Goal: Task Accomplishment & Management: Use online tool/utility

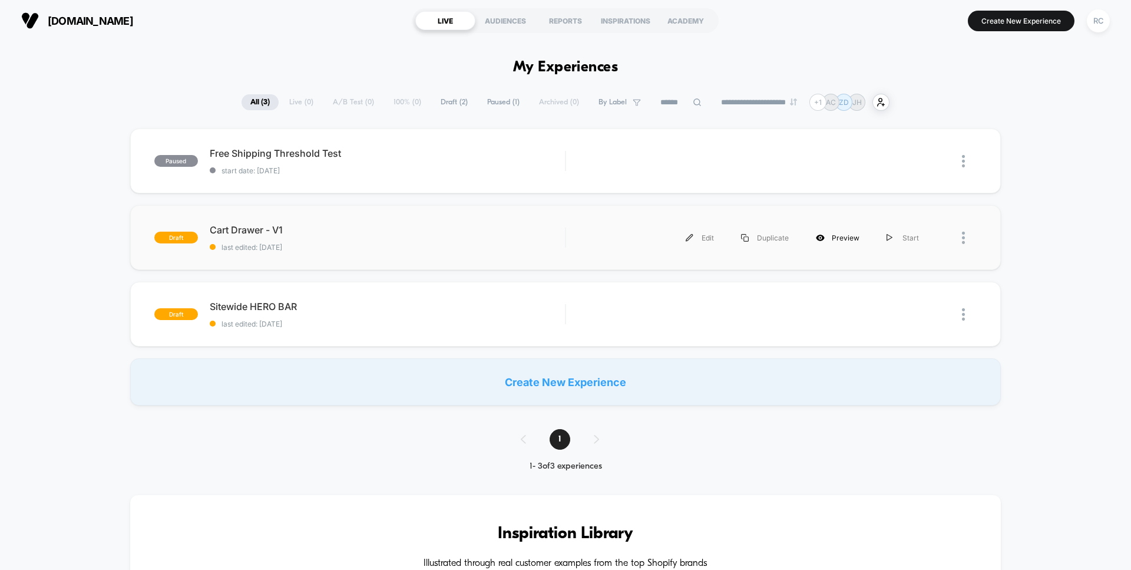
click at [853, 243] on div "Preview" at bounding box center [837, 237] width 71 height 27
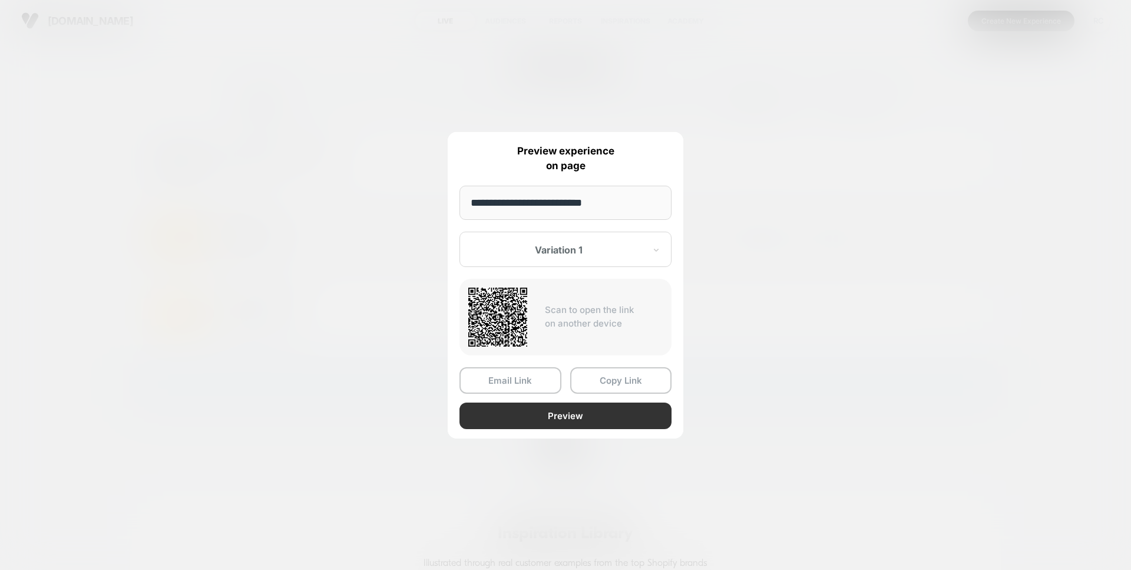
click at [535, 418] on button "Preview" at bounding box center [565, 415] width 212 height 27
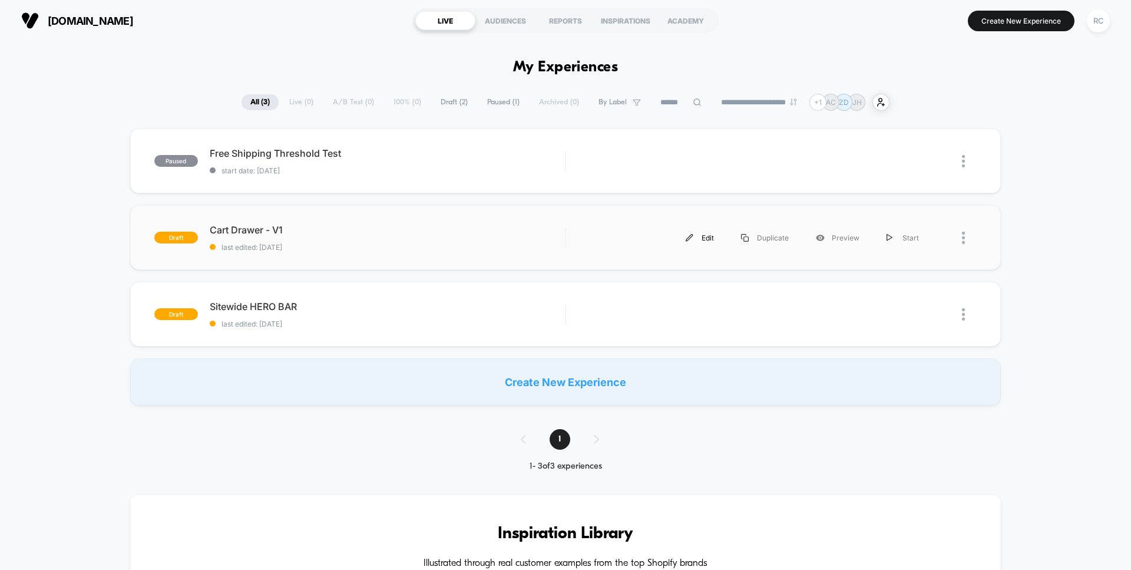
click at [709, 238] on div "Edit" at bounding box center [699, 237] width 55 height 27
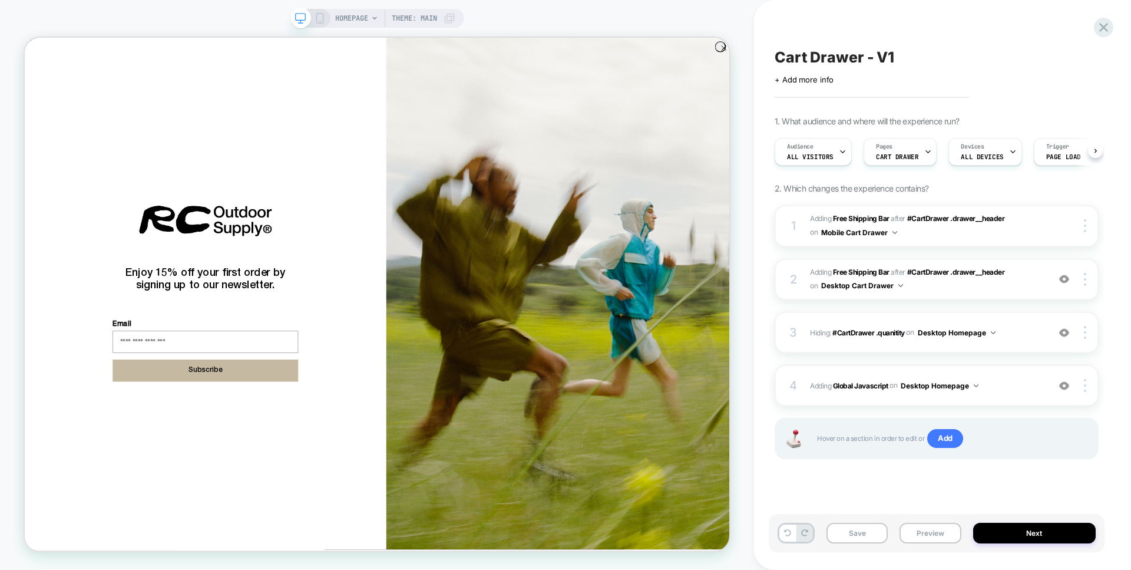
scroll to position [0, 1]
click at [954, 45] on circle "Close dialog" at bounding box center [957, 52] width 14 height 14
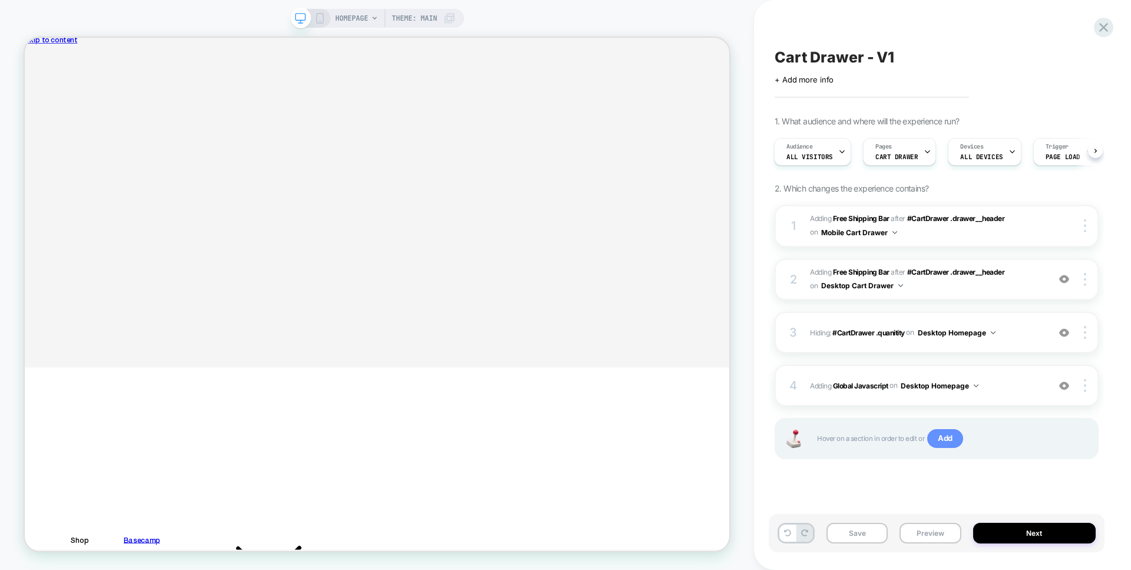
click at [953, 446] on span "Add" at bounding box center [945, 438] width 36 height 19
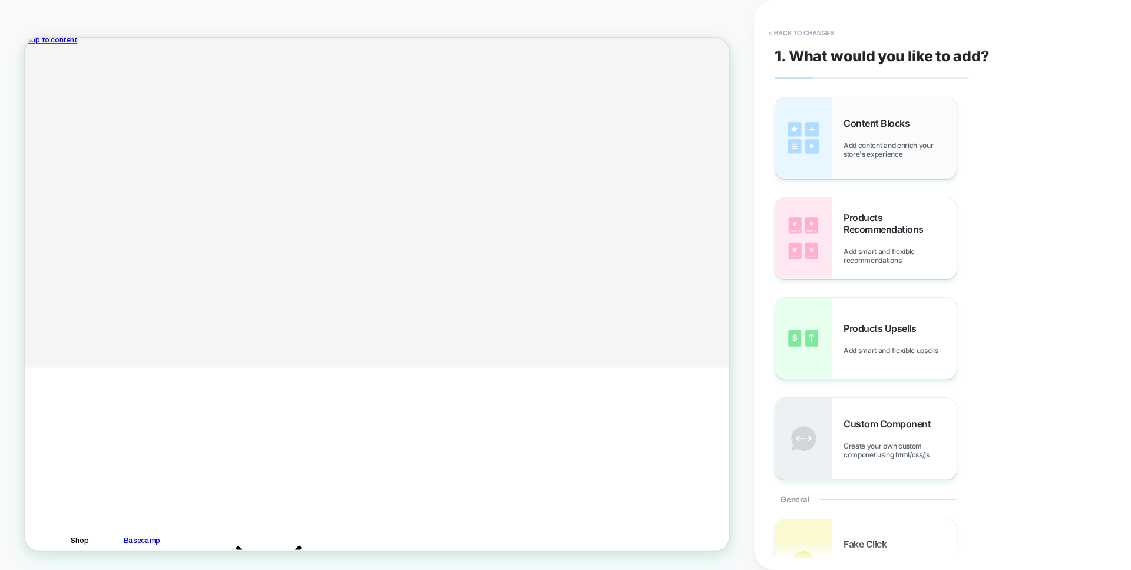
click at [883, 143] on span "Add content and enrich your store's experience" at bounding box center [899, 150] width 113 height 18
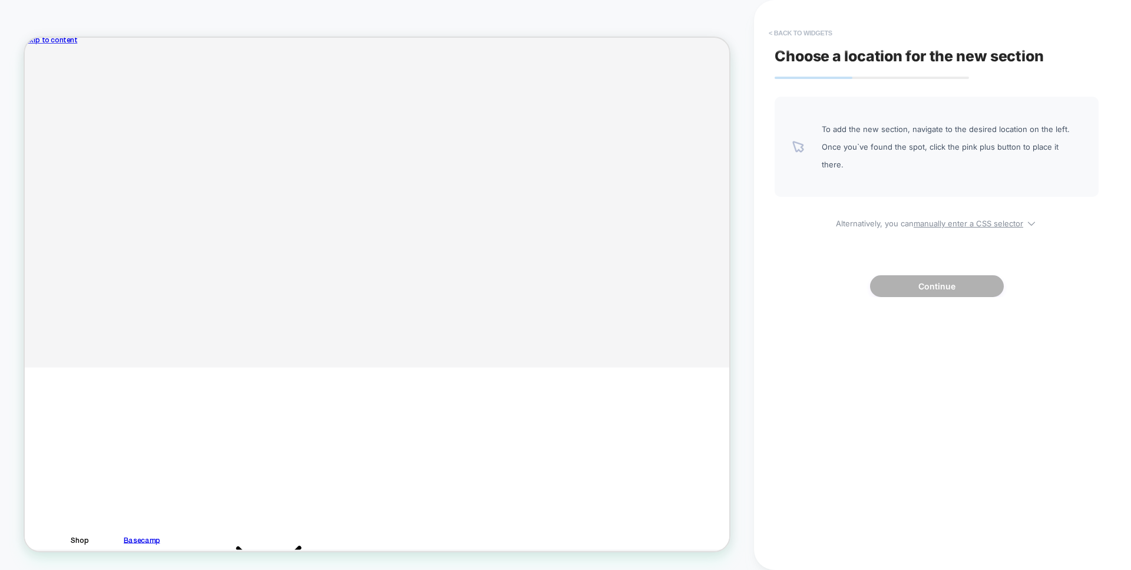
click at [770, 33] on button "< Back to widgets" at bounding box center [800, 33] width 75 height 19
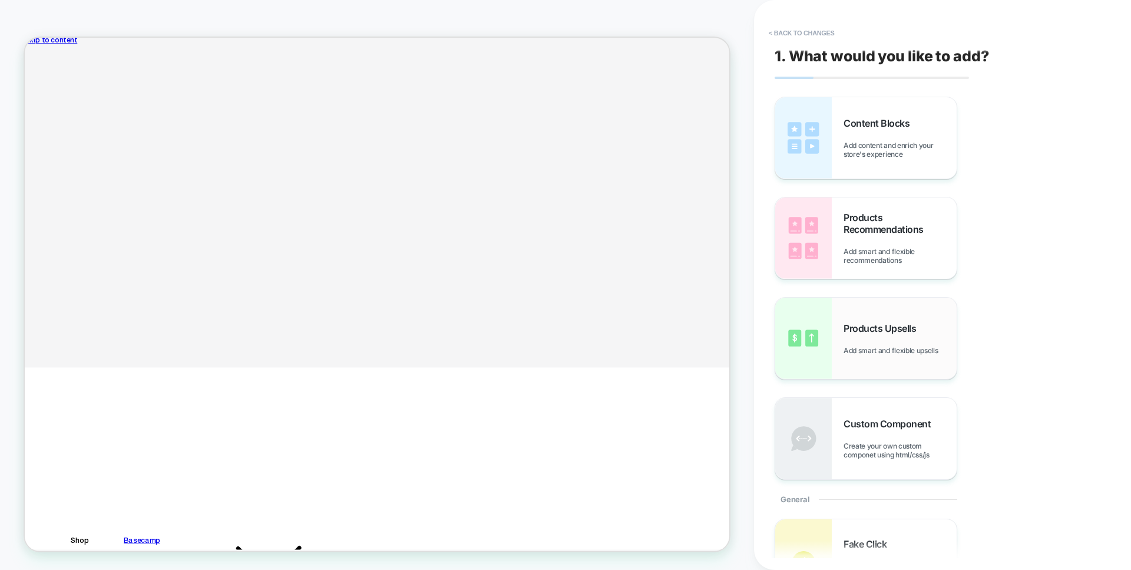
click at [861, 355] on span "Add smart and flexible upsells" at bounding box center [893, 350] width 100 height 9
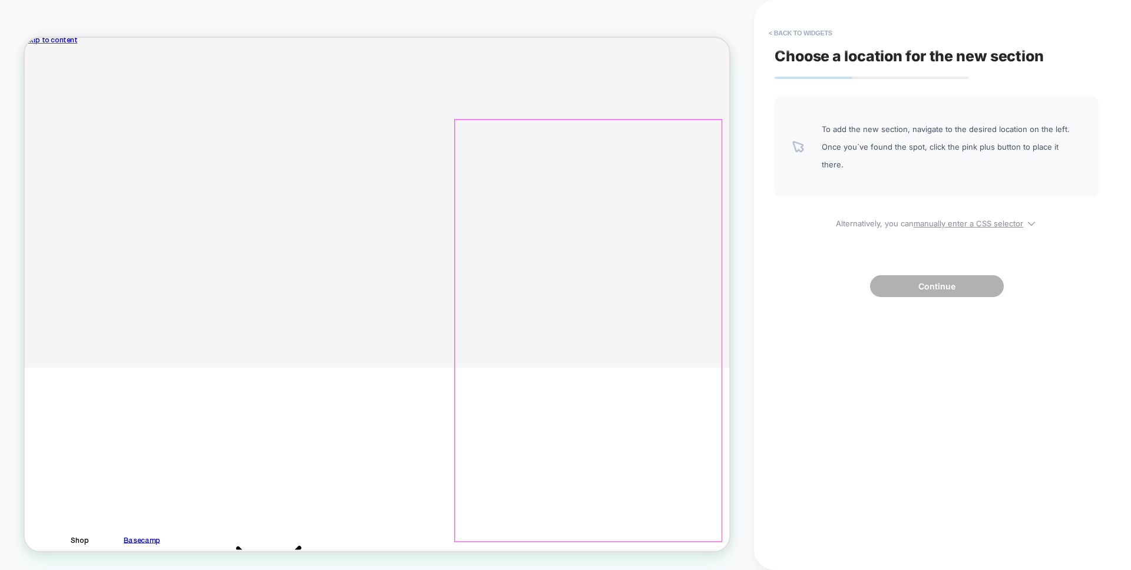
scroll to position [118, 0]
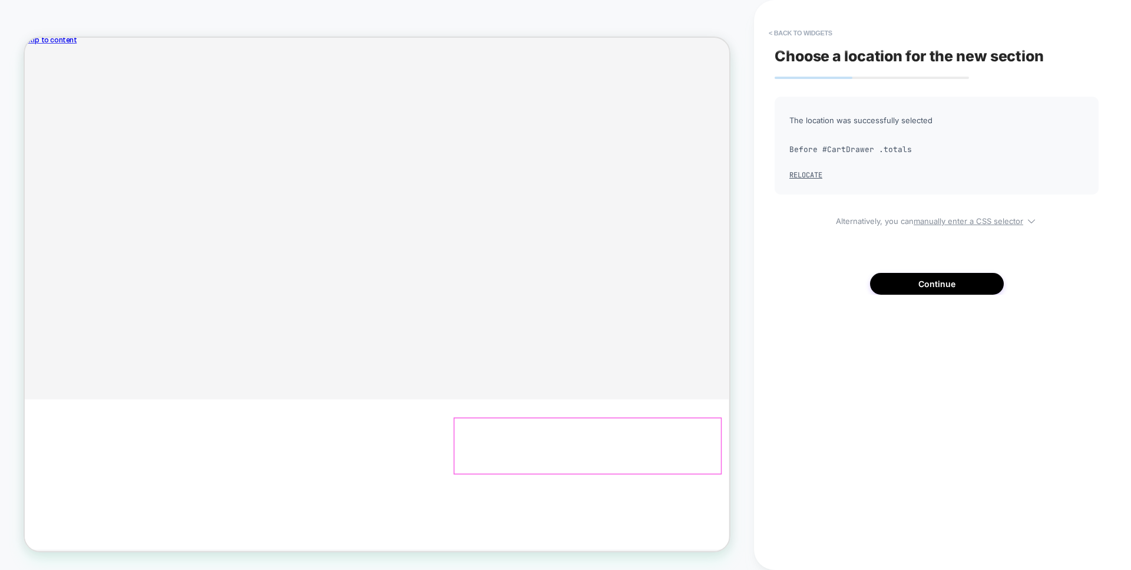
scroll to position [78, 0]
click at [923, 290] on button "Continue" at bounding box center [937, 284] width 134 height 22
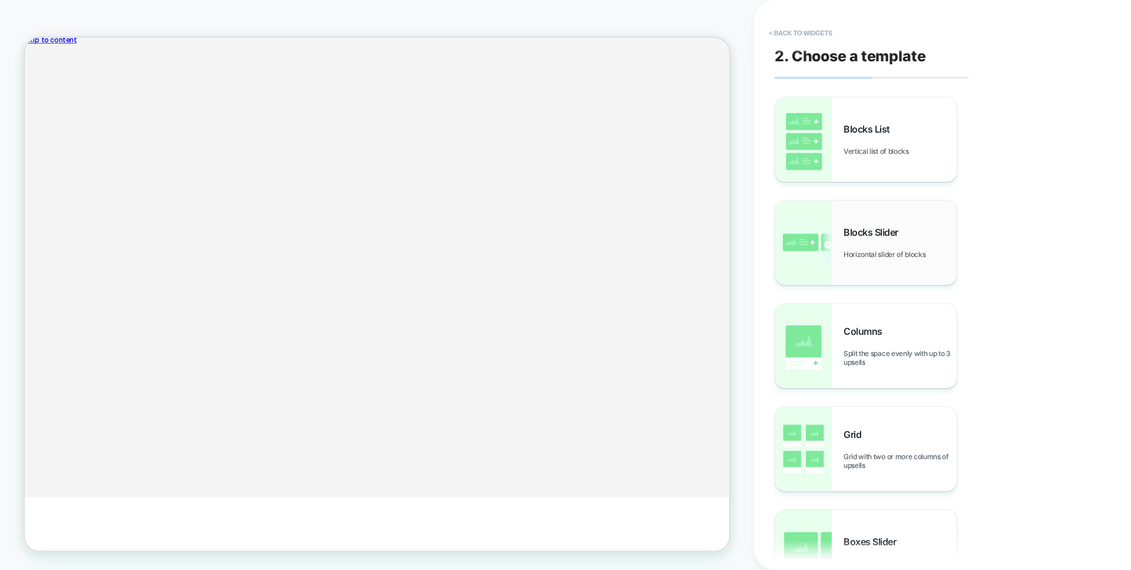
click at [878, 226] on div "Blocks Slider Horizontal slider of blocks" at bounding box center [865, 242] width 181 height 84
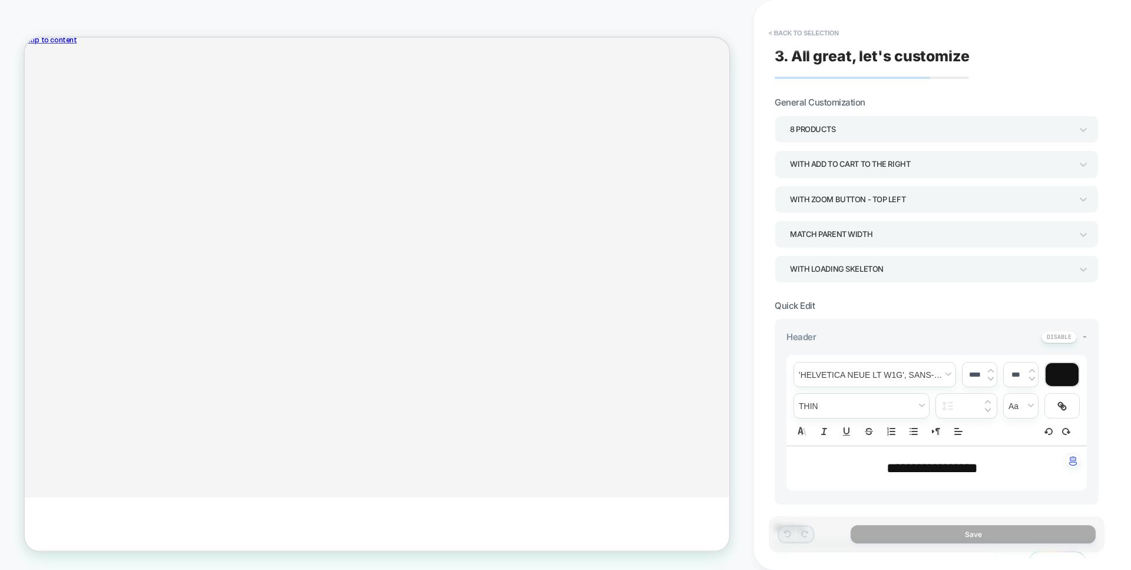
click at [922, 421] on button "ᐳ" at bounding box center [930, 413] width 20 height 16
click at [926, 421] on button "ᐳ" at bounding box center [930, 413] width 20 height 16
click at [924, 421] on button "ᐳ" at bounding box center [930, 413] width 20 height 16
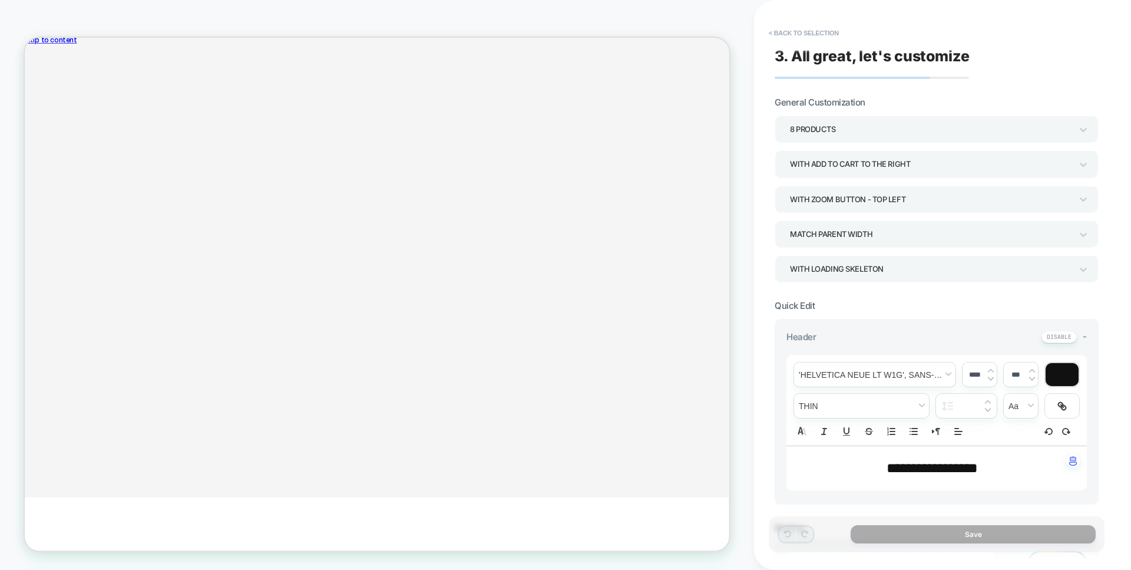
scroll to position [0, 0]
click at [924, 421] on button "ᐳ" at bounding box center [930, 413] width 20 height 16
click at [886, 130] on div "8 Products" at bounding box center [931, 129] width 282 height 16
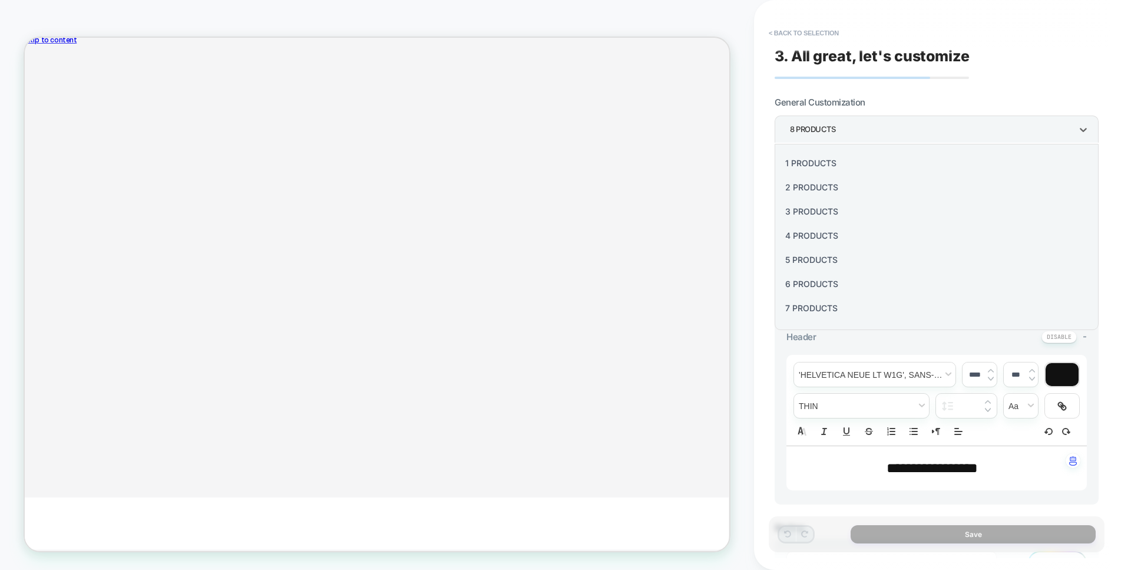
click at [841, 216] on div "3 Products" at bounding box center [936, 211] width 315 height 24
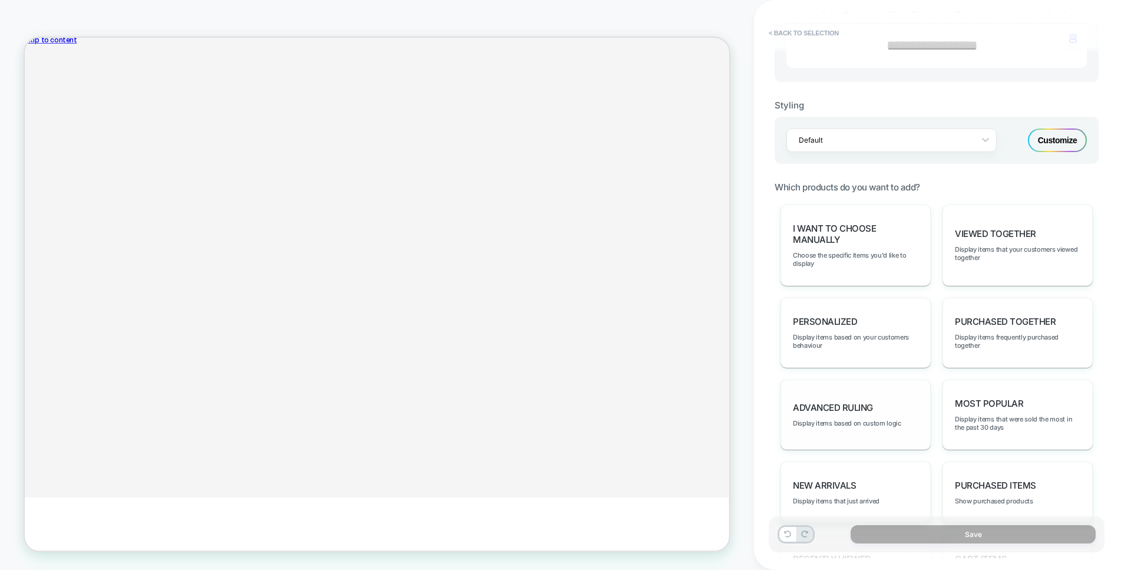
click at [848, 399] on div "Advanced Ruling Display items based on custom logic" at bounding box center [855, 414] width 150 height 70
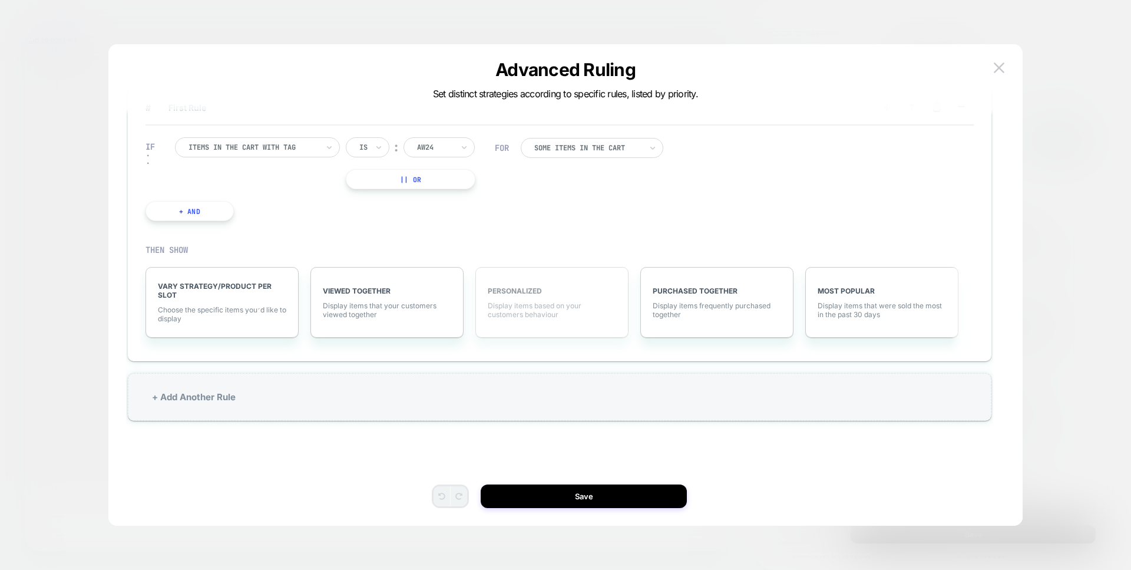
click at [545, 323] on div "PERSONALIZED Display items based on your customers behaviour" at bounding box center [551, 302] width 153 height 71
click at [1006, 68] on button at bounding box center [999, 68] width 18 height 18
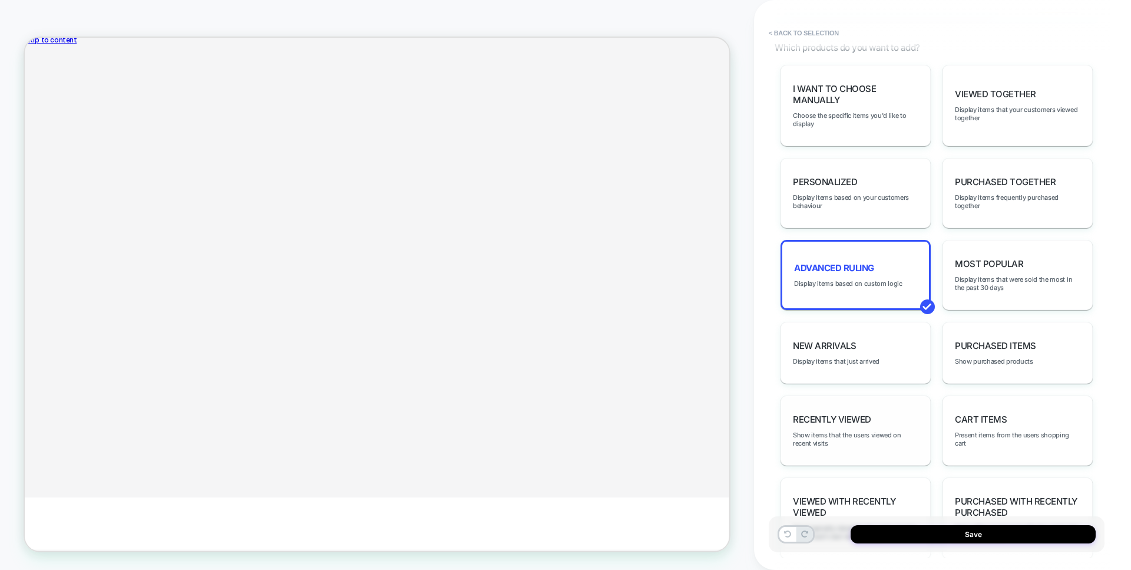
scroll to position [629, 0]
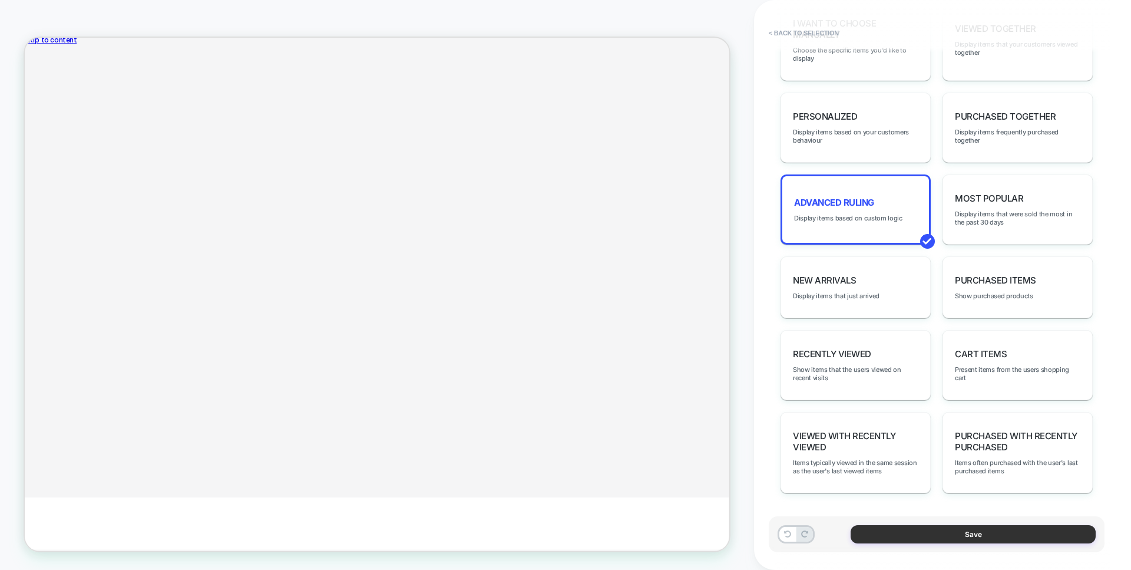
click at [914, 530] on button "Save" at bounding box center [973, 534] width 245 height 18
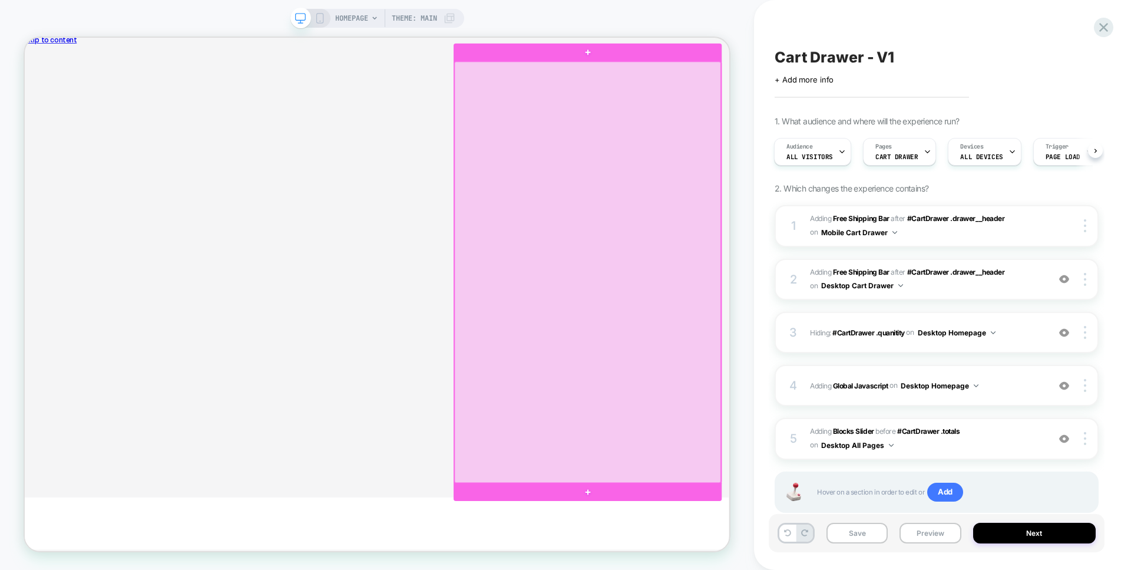
scroll to position [0, 0]
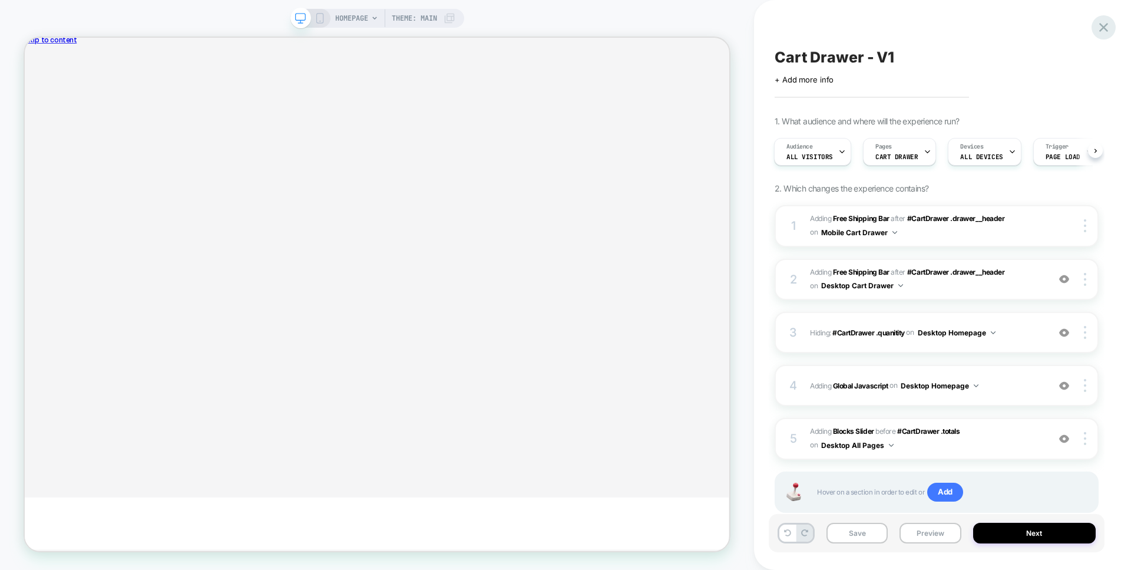
click at [1103, 25] on icon at bounding box center [1104, 27] width 16 height 16
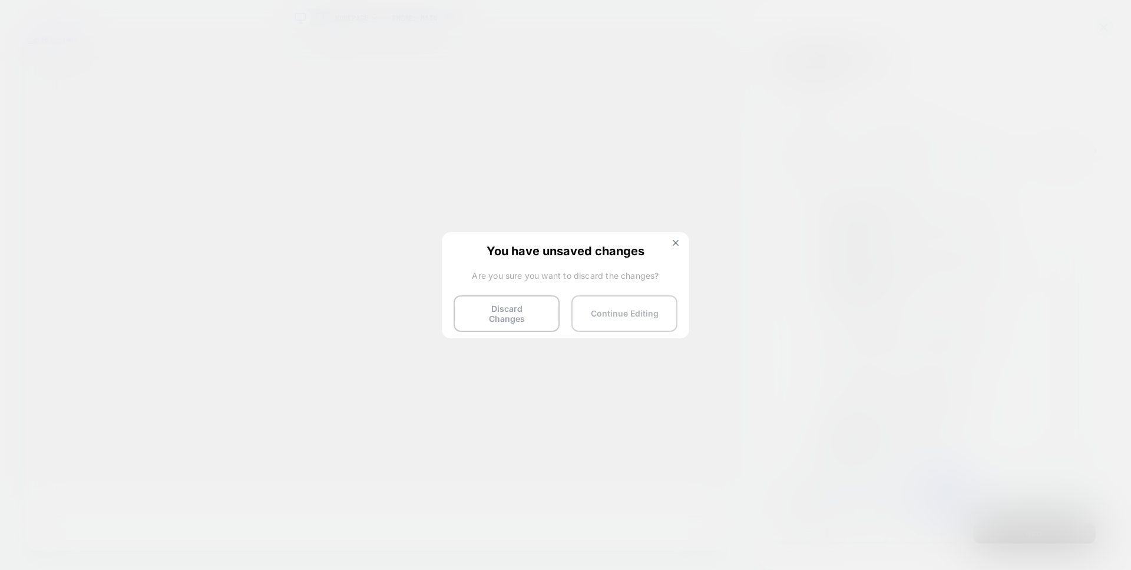
click at [615, 318] on button "Continue Editing" at bounding box center [624, 313] width 106 height 37
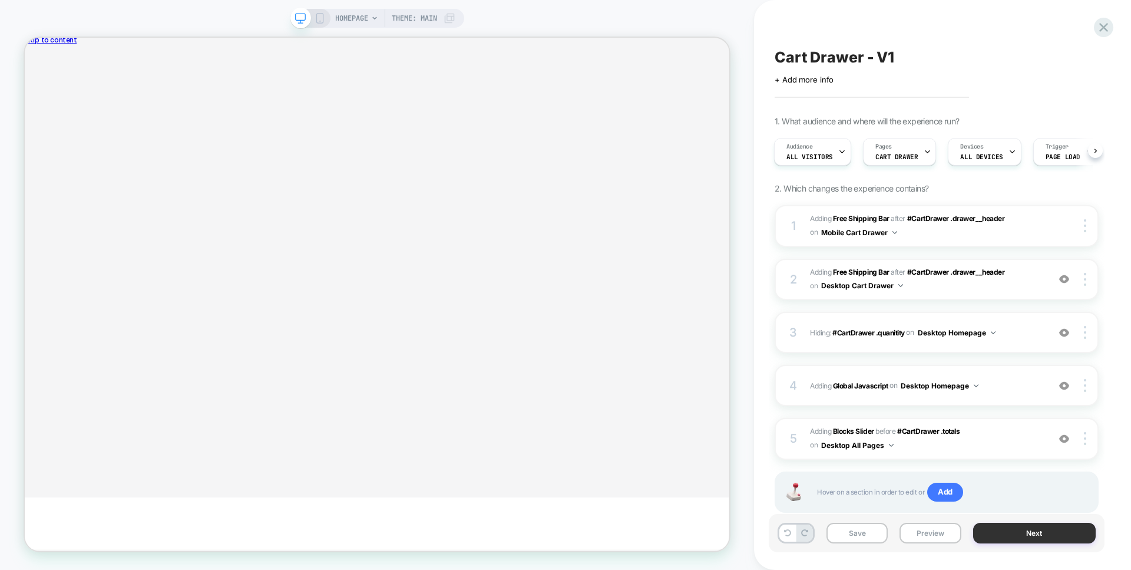
click at [1013, 540] on button "Next" at bounding box center [1034, 532] width 123 height 21
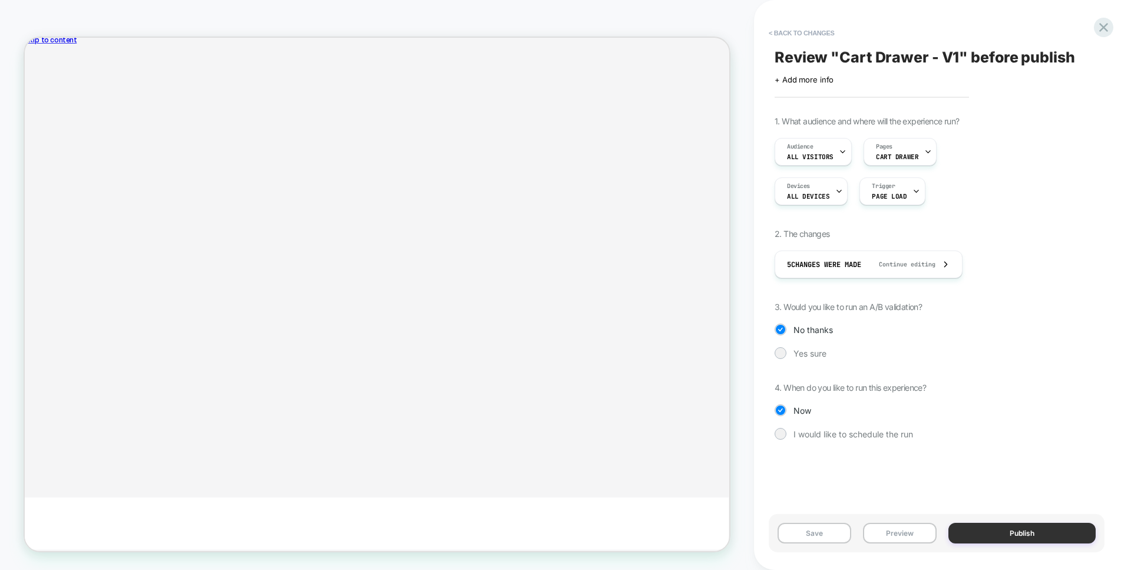
scroll to position [78, 0]
click at [911, 535] on button "Preview" at bounding box center [900, 532] width 74 height 21
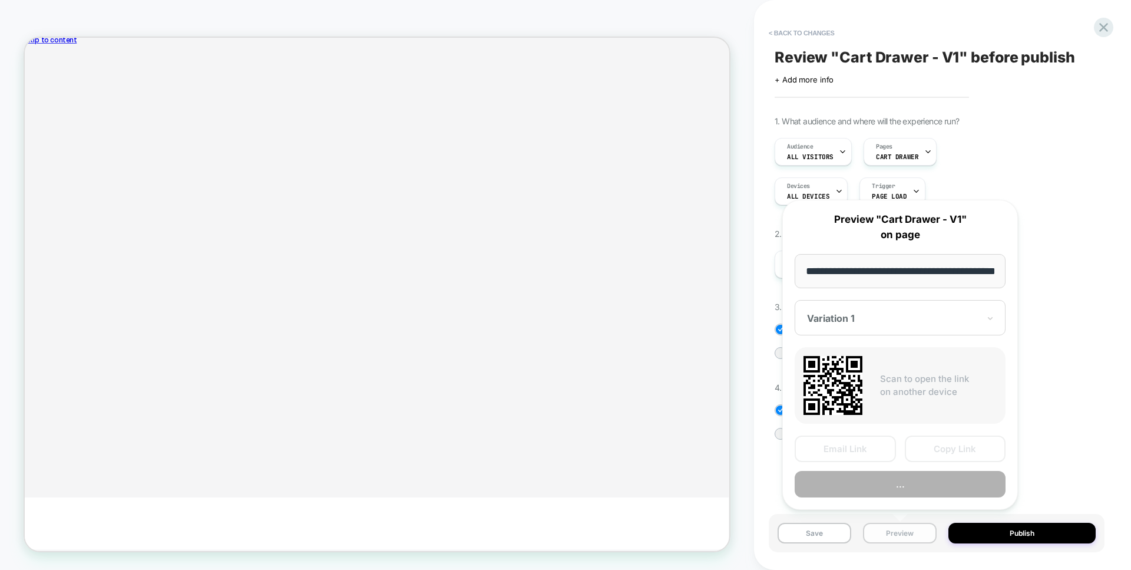
scroll to position [0, 46]
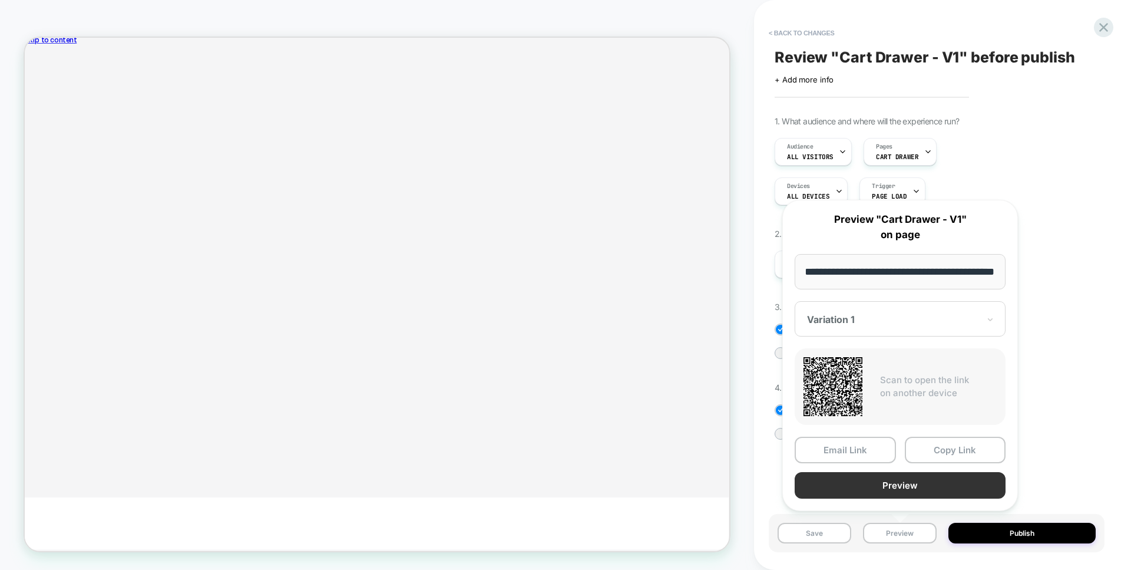
click at [914, 493] on button "Preview" at bounding box center [900, 485] width 211 height 27
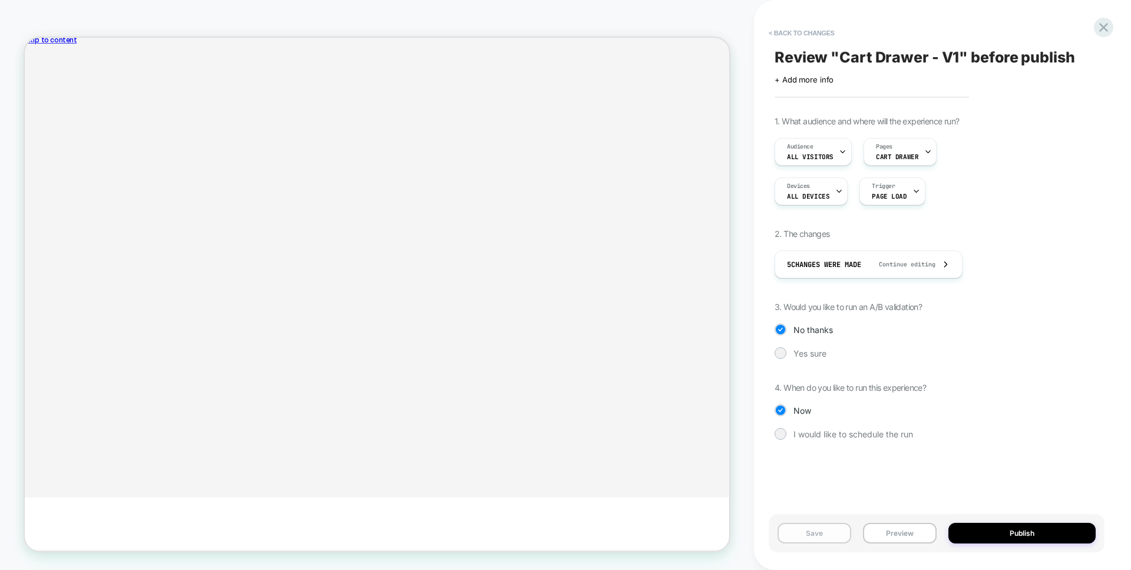
click at [811, 531] on button "Save" at bounding box center [815, 532] width 74 height 21
click at [893, 538] on button "Preview" at bounding box center [900, 532] width 74 height 21
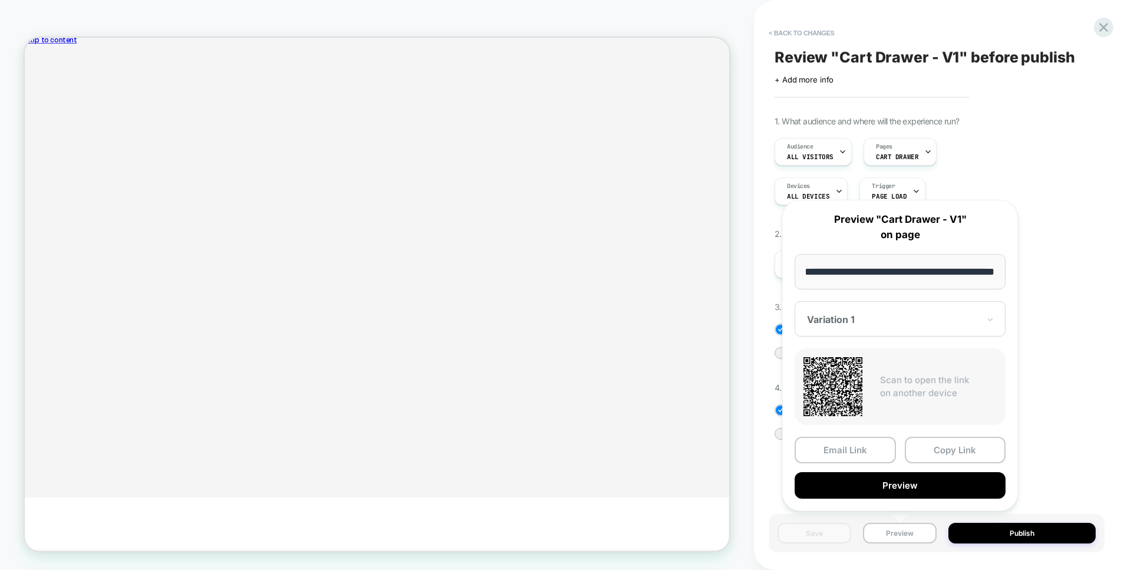
click at [883, 491] on button "Preview" at bounding box center [900, 485] width 211 height 27
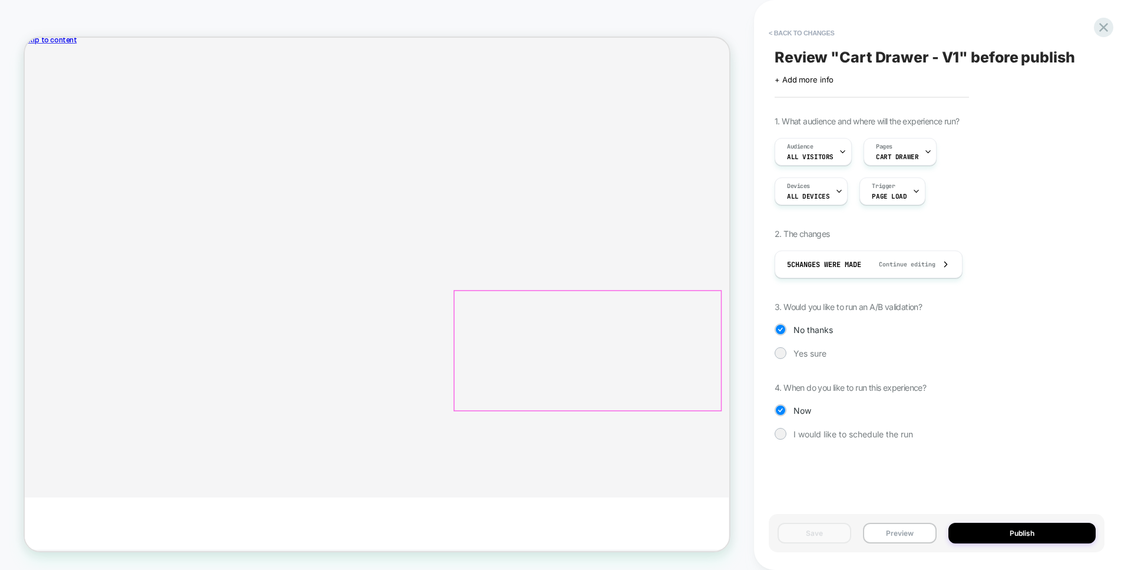
click at [813, 469] on div "Cotton Outdoor Supply Hat in Tree Bark Camo $42 ADD Flag Print Knit Sweater in …" at bounding box center [494, 413] width 940 height 112
click at [318, 455] on div "Cotton Outdoor Supply Hat in Tree Bark Camo $42 ADD" at bounding box center [177, 413] width 282 height 88
click at [815, 29] on button "< Back to changes" at bounding box center [802, 33] width 78 height 19
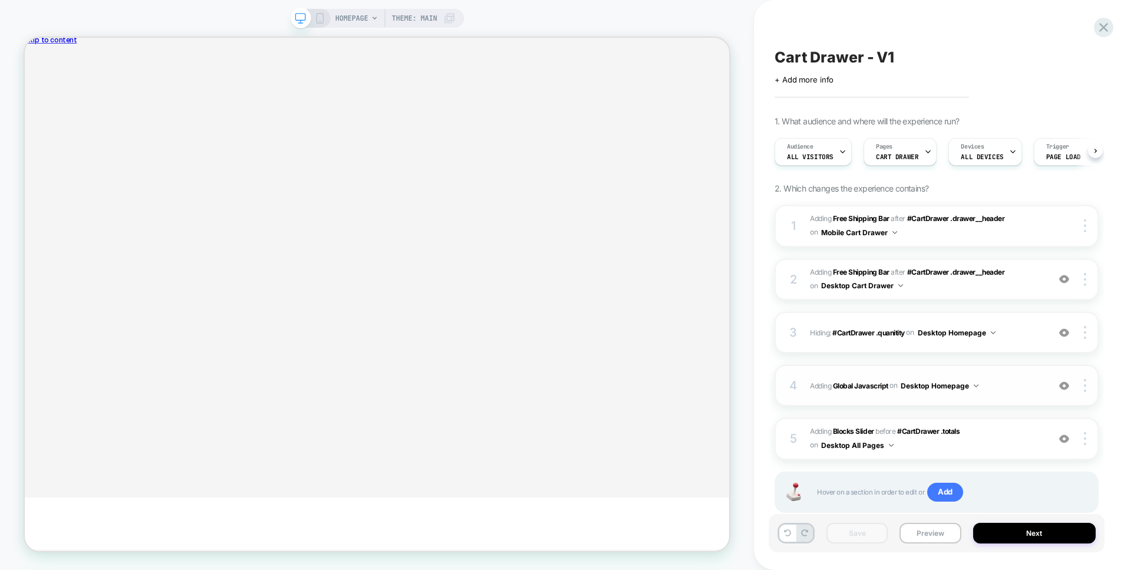
scroll to position [0, 1]
click at [951, 452] on span "#_loomi_addon_1760124039513 Adding Blocks Slider BEFORE #CartDrawer .totals #Ca…" at bounding box center [926, 439] width 233 height 28
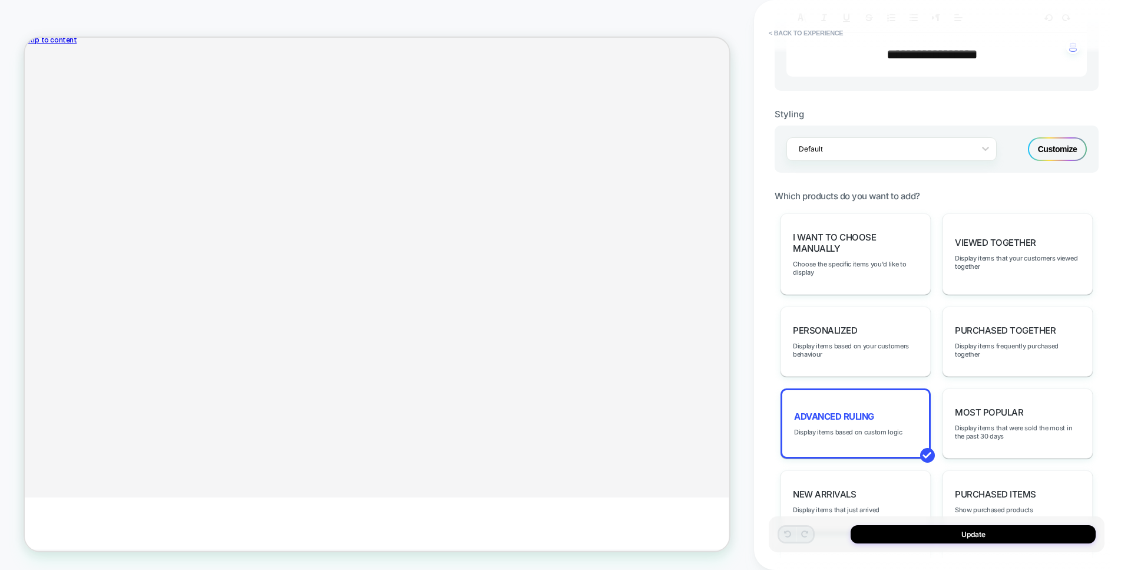
scroll to position [551, 0]
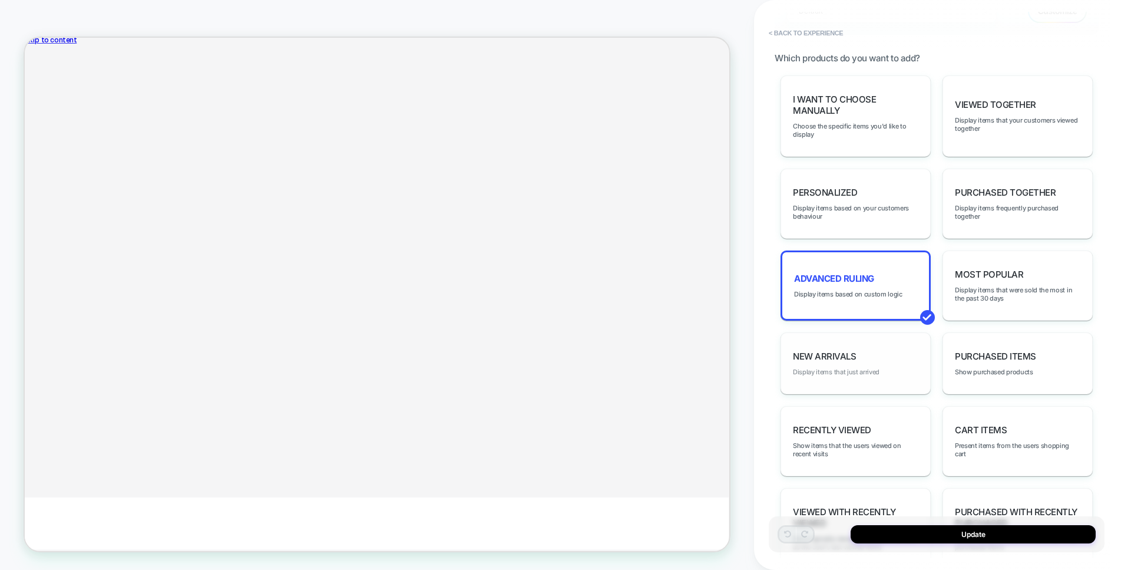
click at [869, 371] on span "Display items that just arrived" at bounding box center [836, 372] width 87 height 8
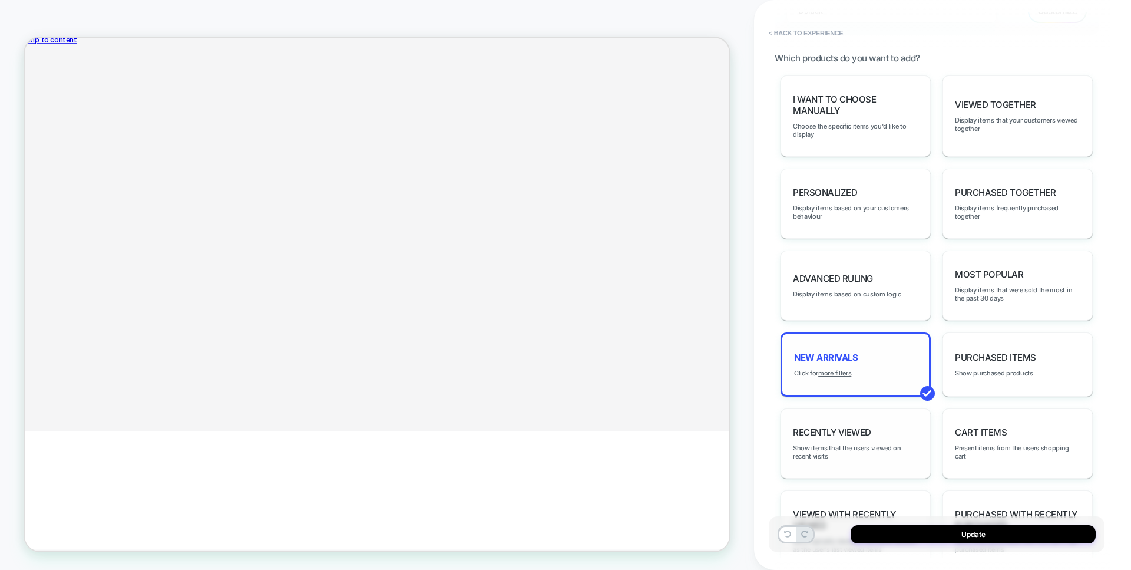
scroll to position [74, 0]
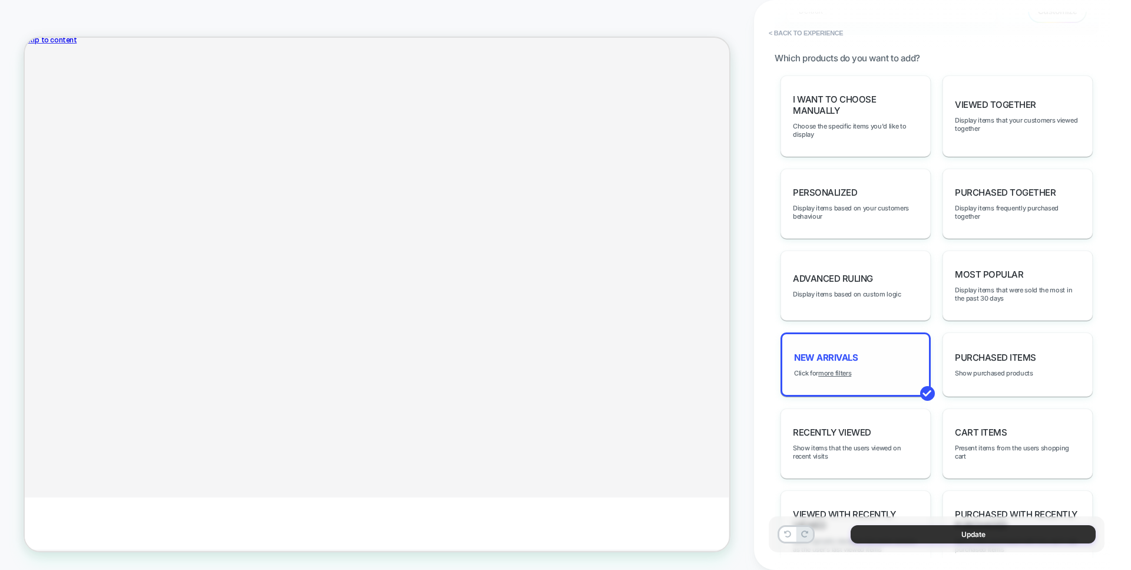
click at [922, 535] on button "Update" at bounding box center [973, 534] width 245 height 18
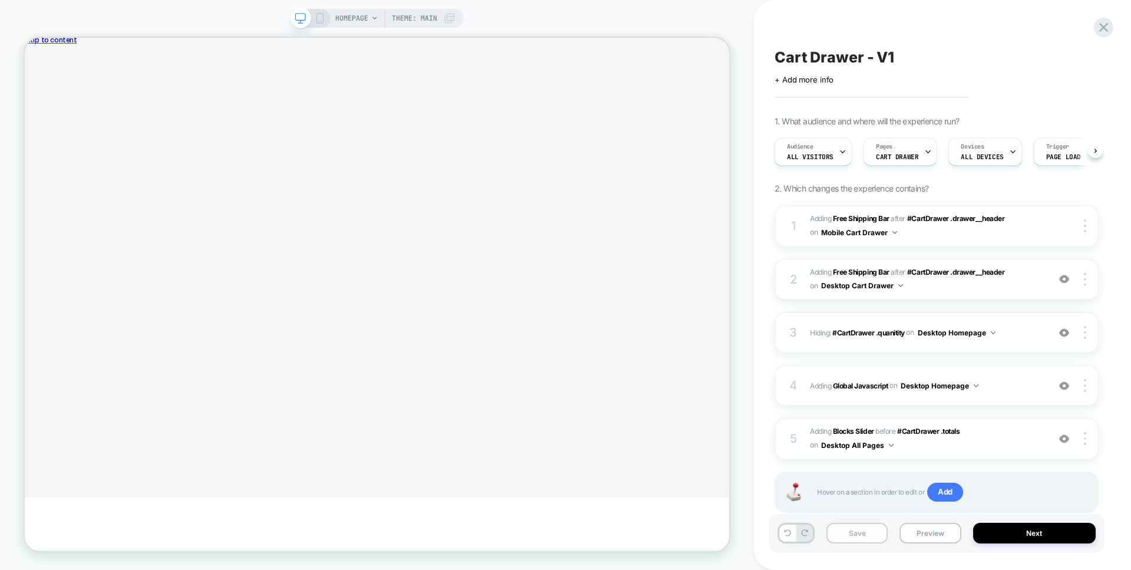
scroll to position [0, 1]
click at [866, 534] on button "Save" at bounding box center [856, 532] width 61 height 21
click at [925, 531] on button "Preview" at bounding box center [929, 532] width 61 height 21
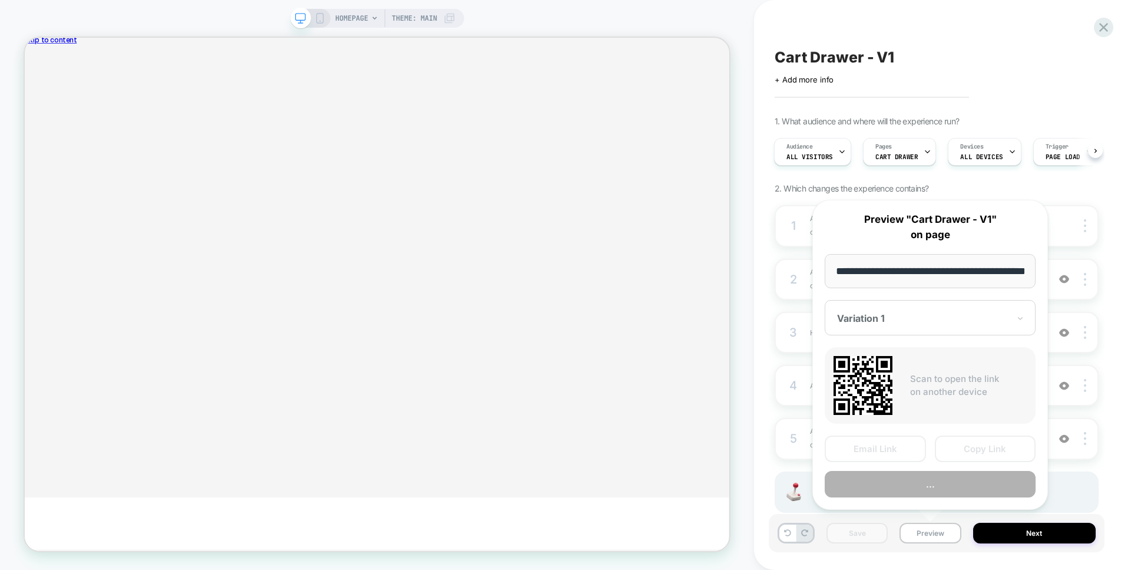
scroll to position [0, 46]
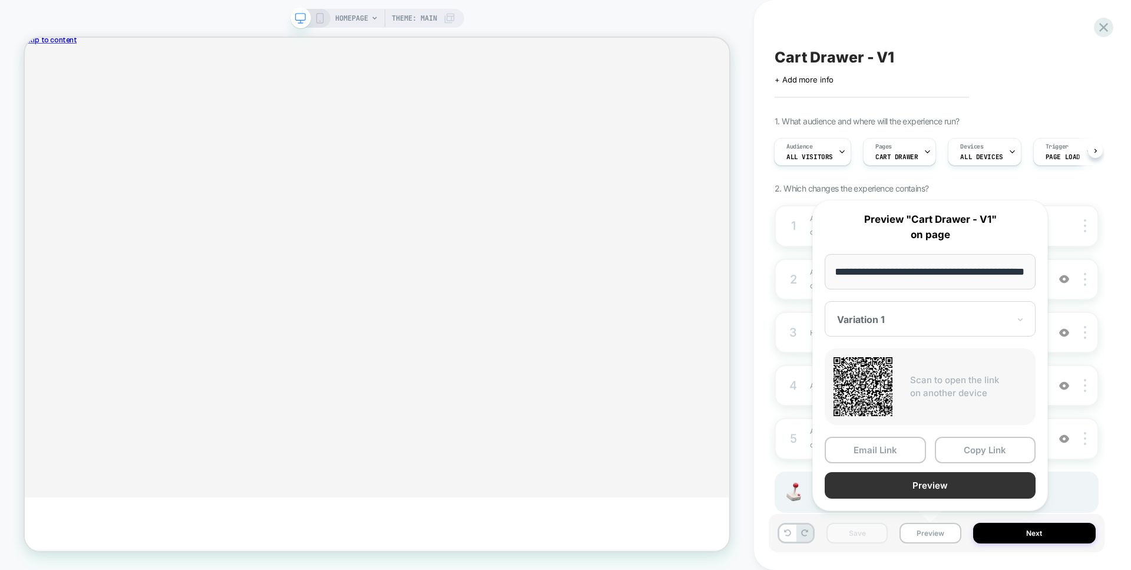
click at [936, 489] on button "Preview" at bounding box center [930, 485] width 211 height 27
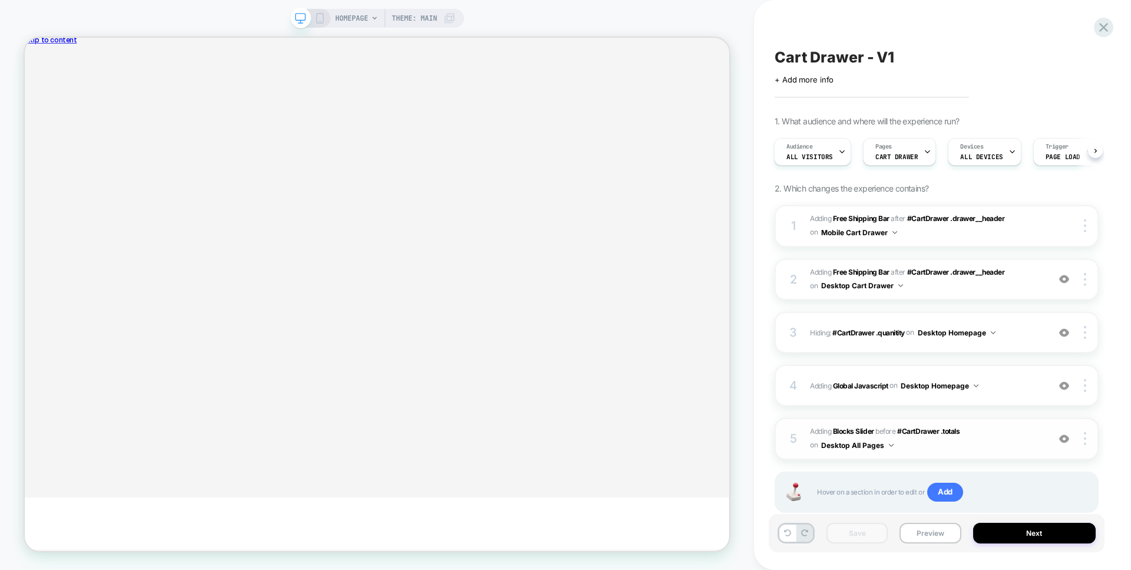
click at [1004, 452] on span "#_loomi_addon_1760124039513 Adding Blocks Slider BEFORE #CartDrawer .totals #Ca…" at bounding box center [926, 439] width 233 height 28
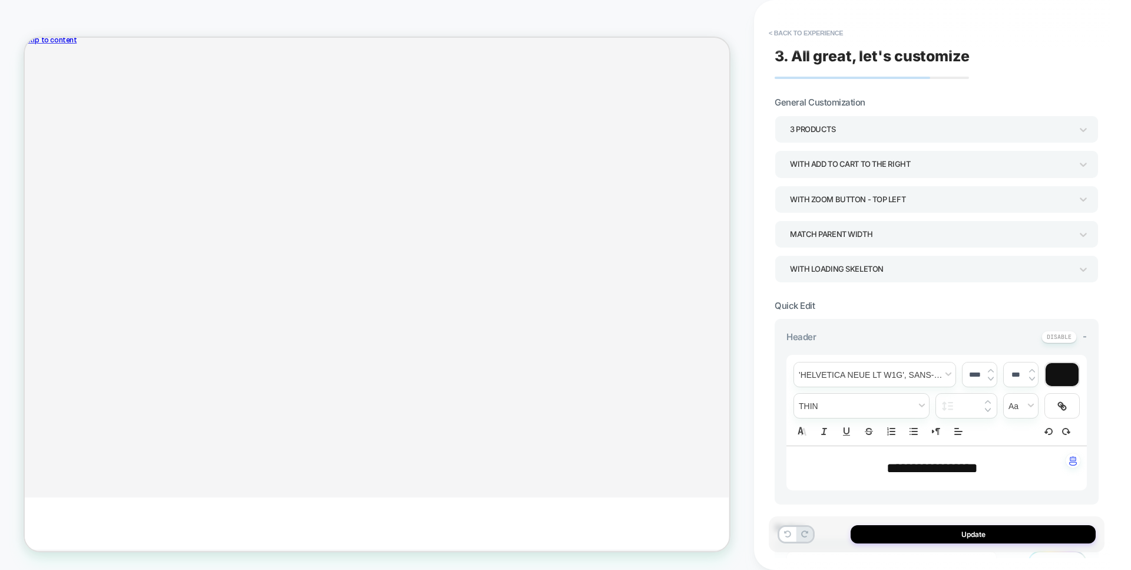
scroll to position [74, 0]
click at [800, 38] on button "< Back to experience" at bounding box center [806, 33] width 86 height 19
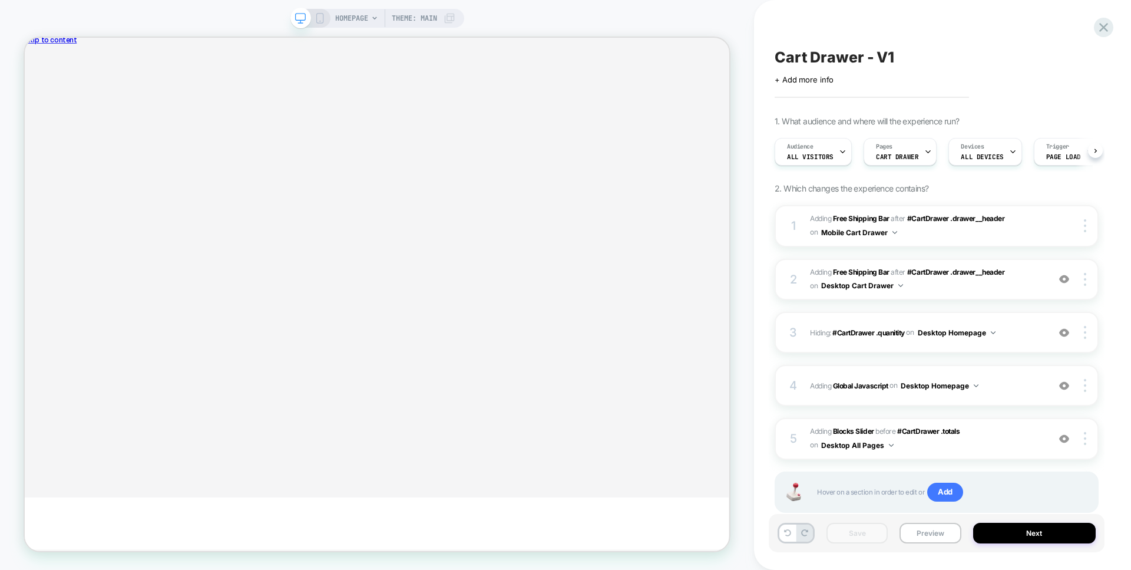
scroll to position [0, 1]
click at [1083, 444] on div at bounding box center [1087, 438] width 22 height 13
click at [1084, 444] on img at bounding box center [1085, 438] width 2 height 13
click at [1086, 444] on div at bounding box center [1087, 438] width 22 height 13
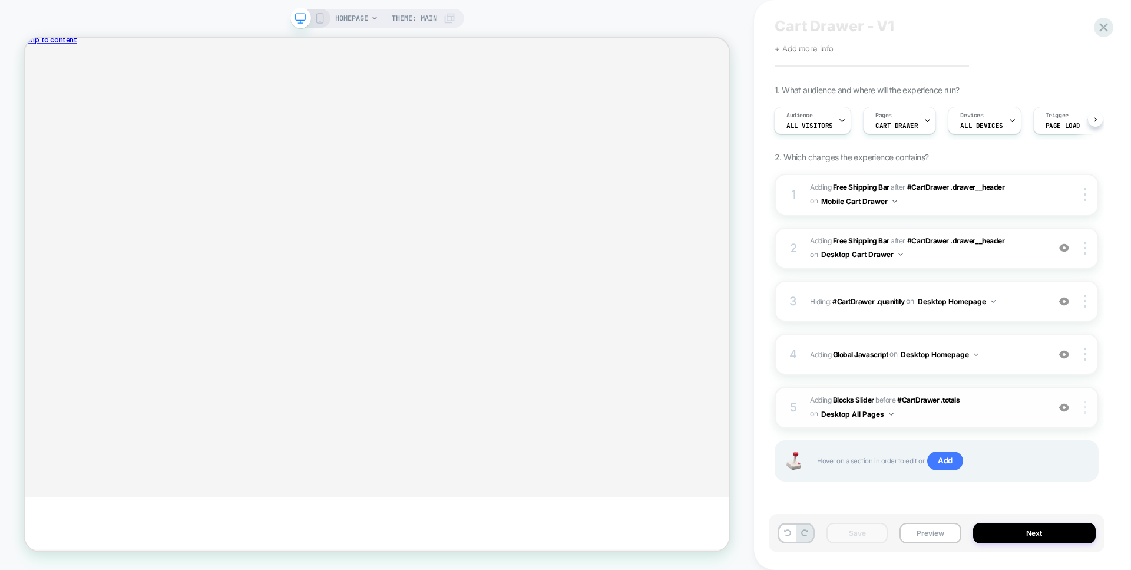
click at [1082, 409] on div at bounding box center [1087, 407] width 22 height 13
click at [962, 411] on span "#_loomi_addon_1760124039513 Adding Blocks Slider BEFORE #CartDrawer .totals #Ca…" at bounding box center [926, 407] width 233 height 28
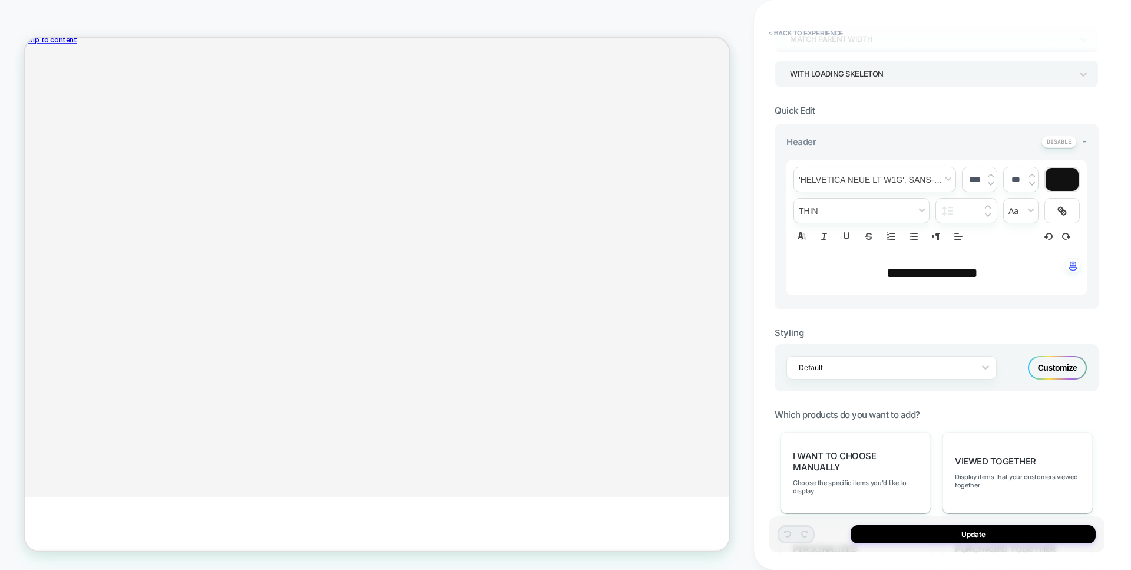
scroll to position [0, 0]
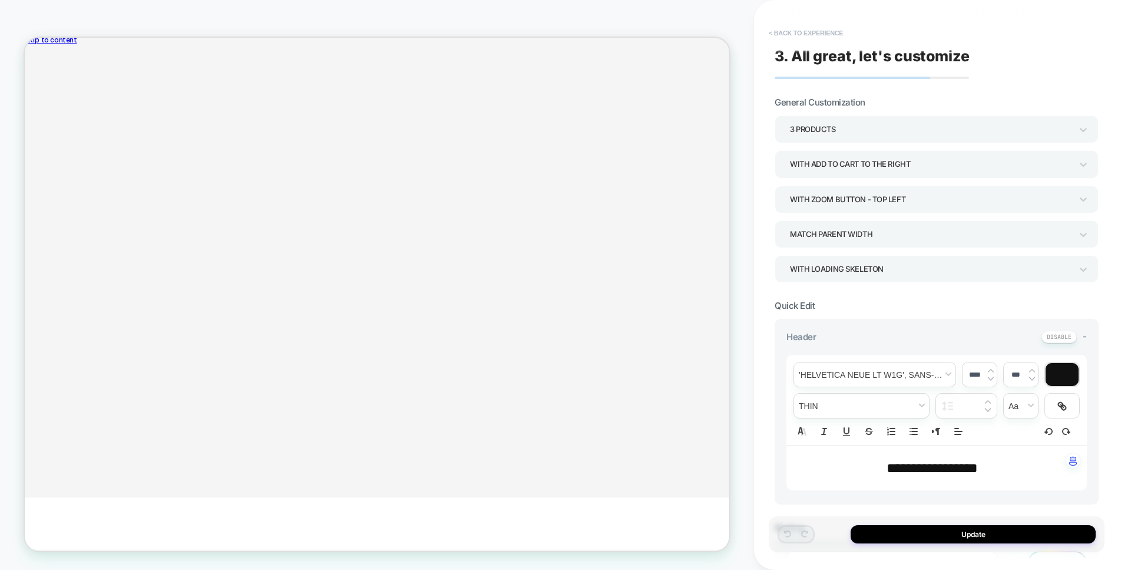
click at [769, 34] on button "< Back to experience" at bounding box center [806, 33] width 86 height 19
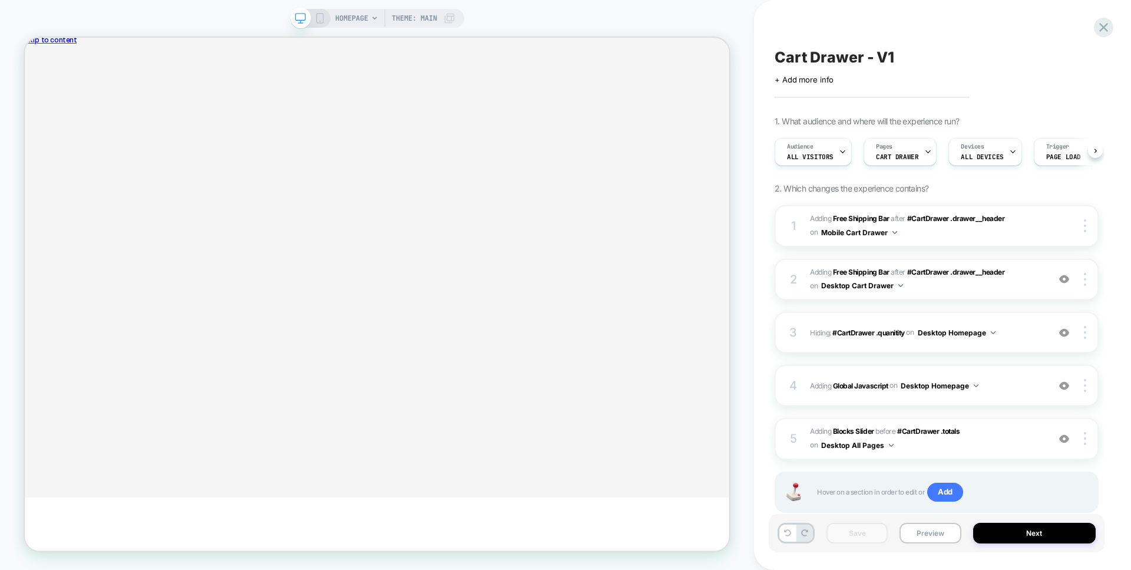
scroll to position [0, 1]
click at [1067, 441] on img at bounding box center [1064, 439] width 10 height 10
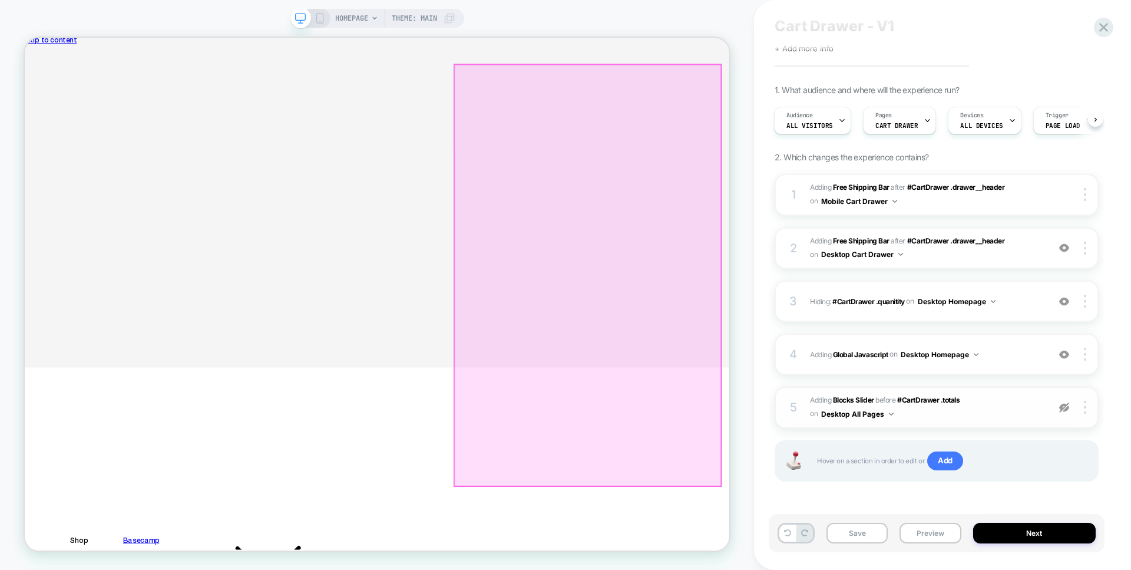
scroll to position [118, 0]
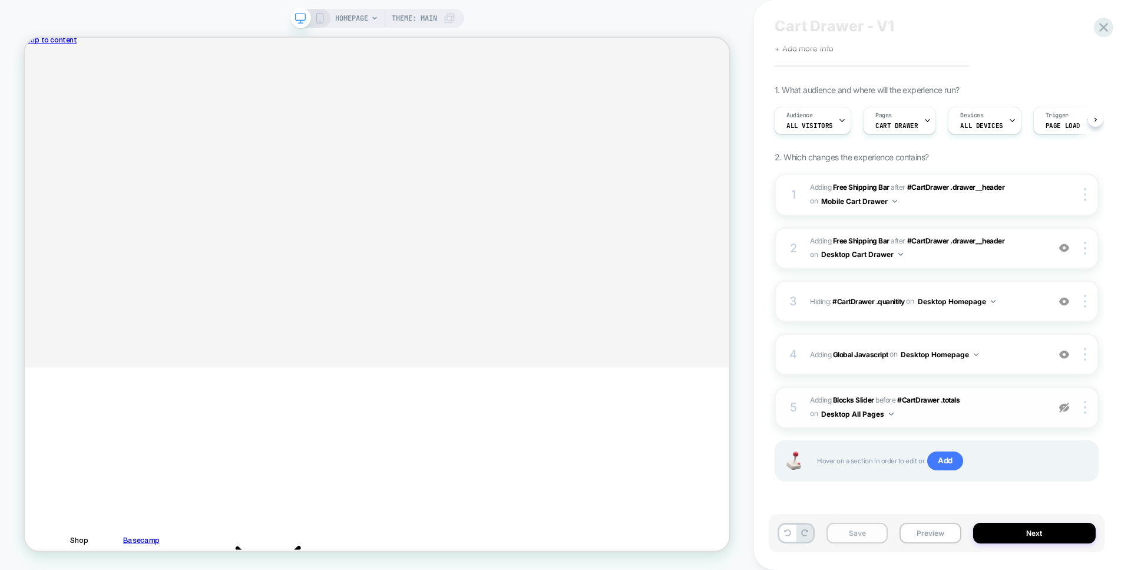
click at [852, 537] on button "Save" at bounding box center [856, 532] width 61 height 21
click at [921, 537] on button "Preview" at bounding box center [929, 532] width 61 height 21
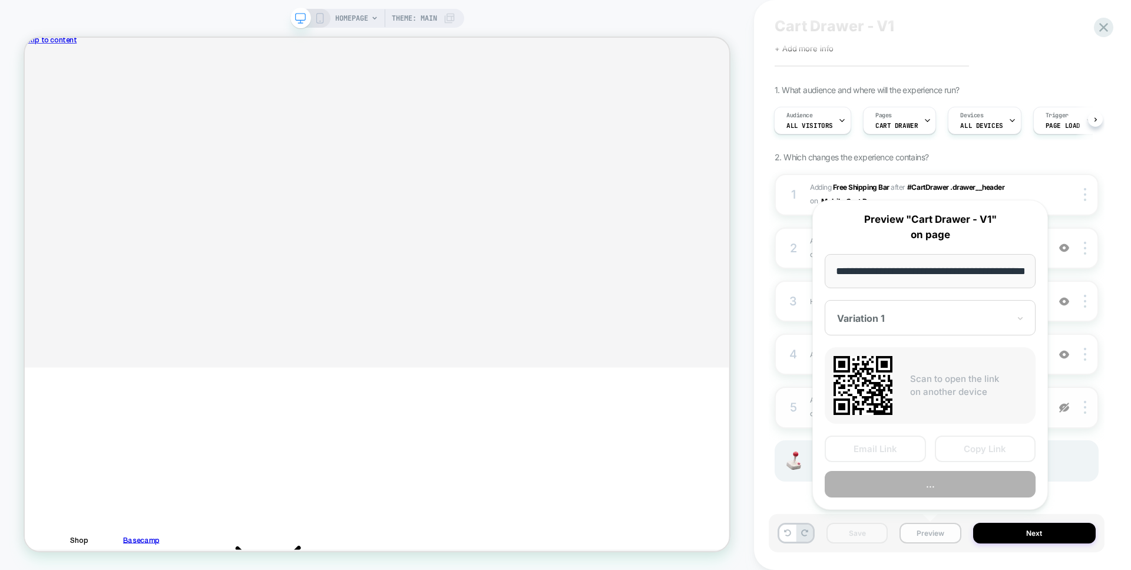
scroll to position [0, 46]
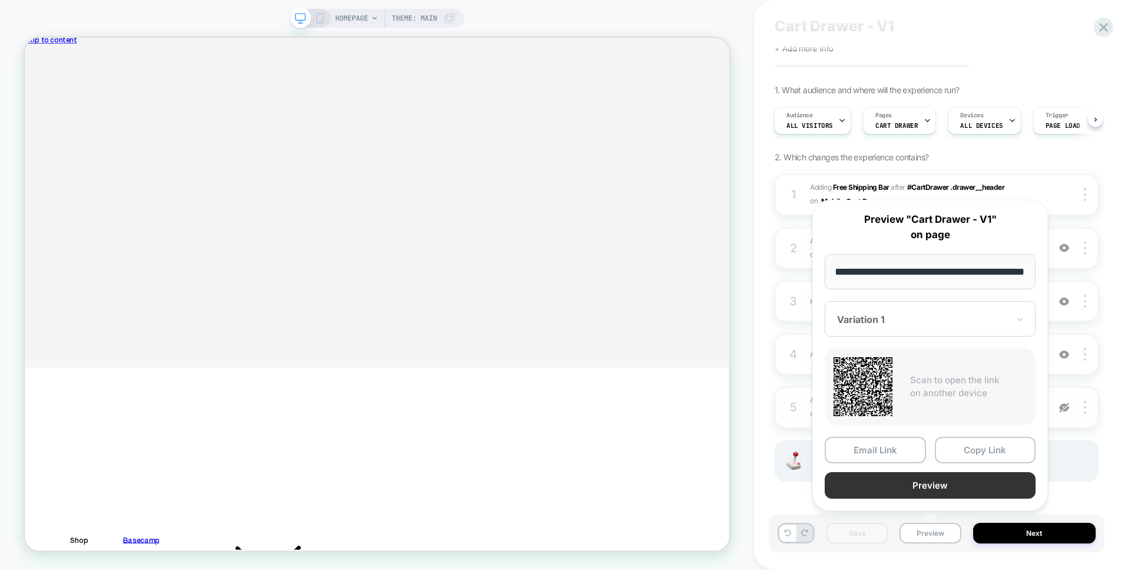
click at [916, 479] on button "Preview" at bounding box center [930, 485] width 211 height 27
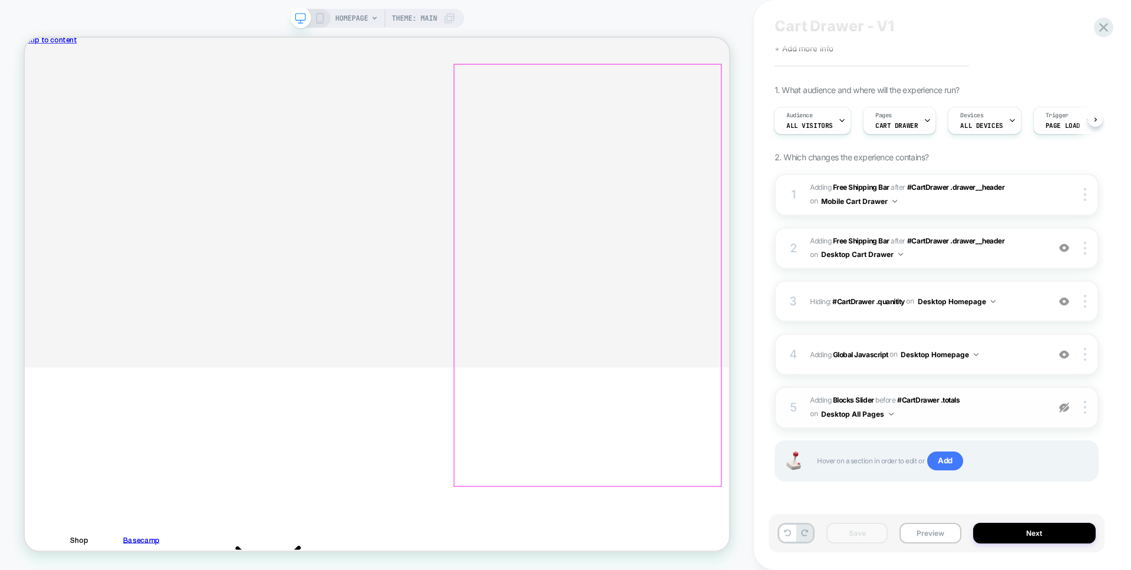
scroll to position [0, 0]
click at [950, 458] on span "Add" at bounding box center [945, 460] width 36 height 19
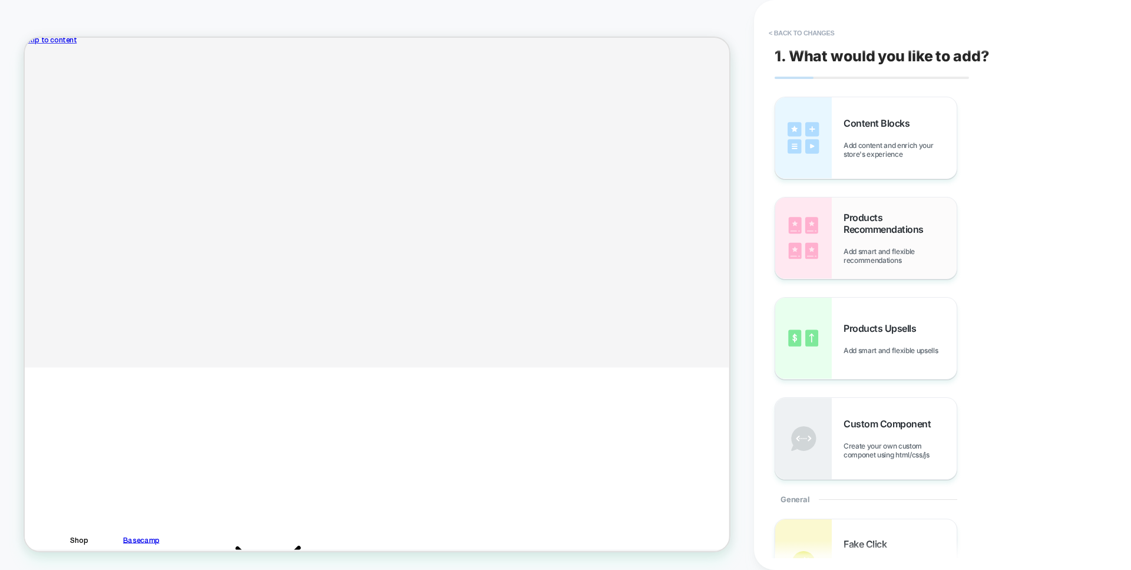
click at [912, 247] on div "Products Recommendations Add smart and flexible recommendations" at bounding box center [899, 237] width 113 height 53
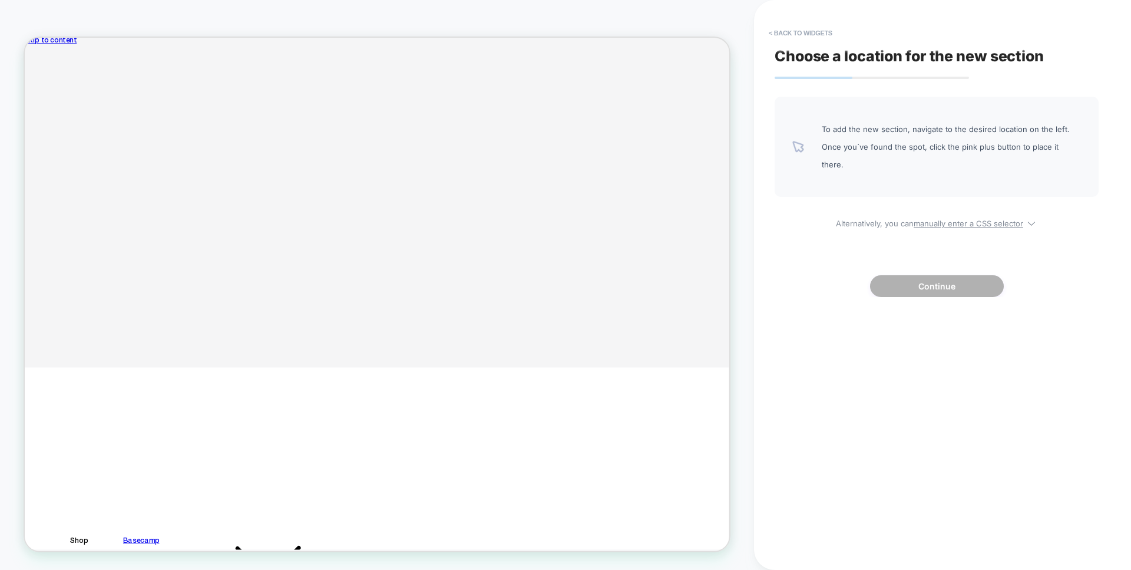
scroll to position [74, 0]
click at [768, 27] on button "< Back to widgets" at bounding box center [800, 33] width 75 height 19
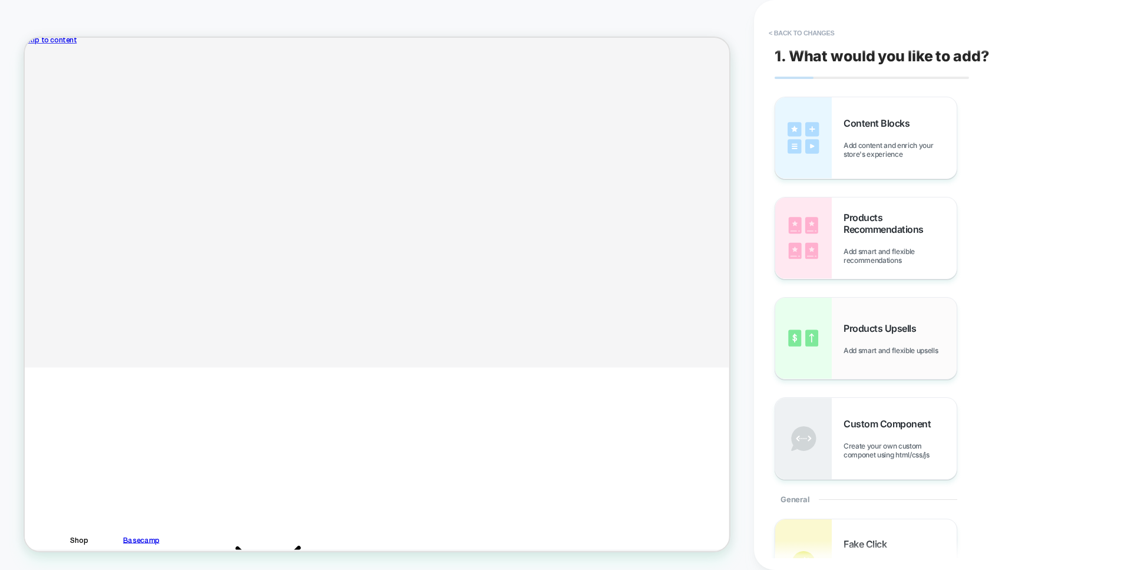
click at [931, 314] on div "Products Upsells Add smart and flexible upsells" at bounding box center [865, 337] width 181 height 81
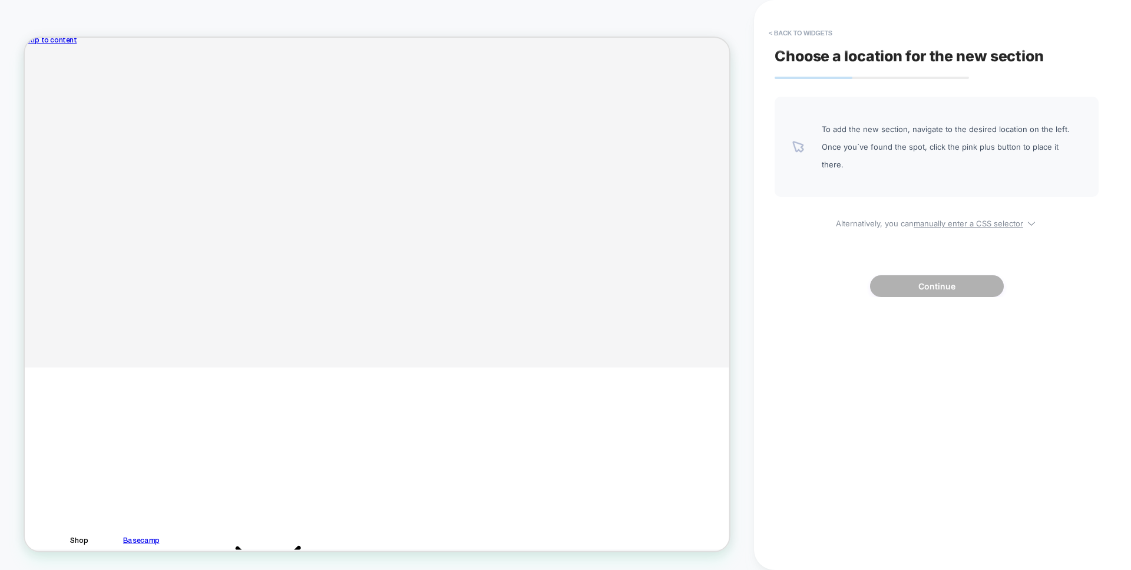
scroll to position [0, 0]
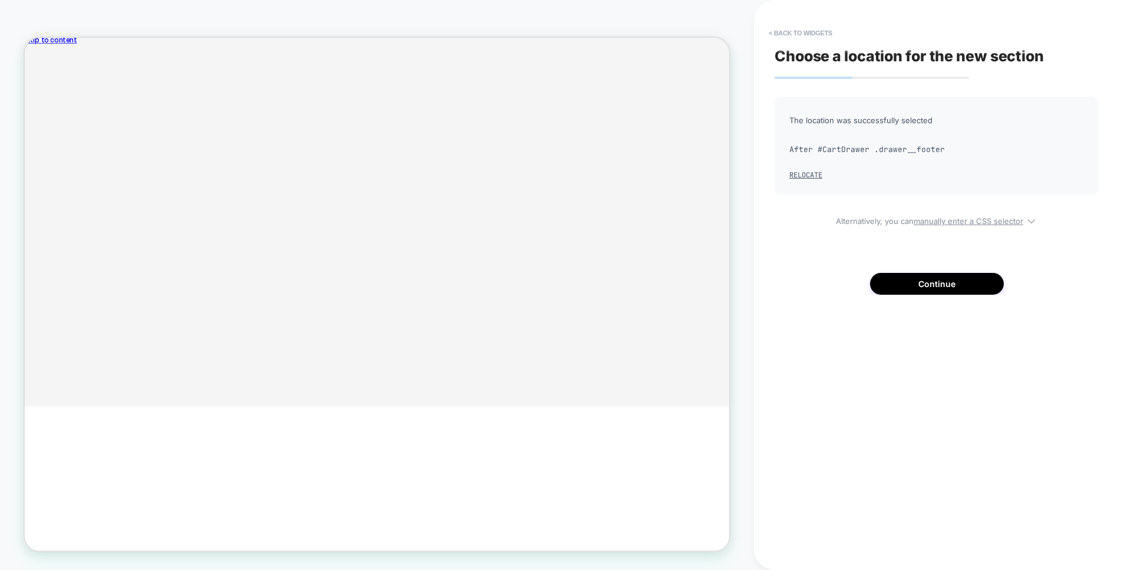
scroll to position [130, 0]
click at [922, 280] on button "Continue" at bounding box center [937, 284] width 134 height 22
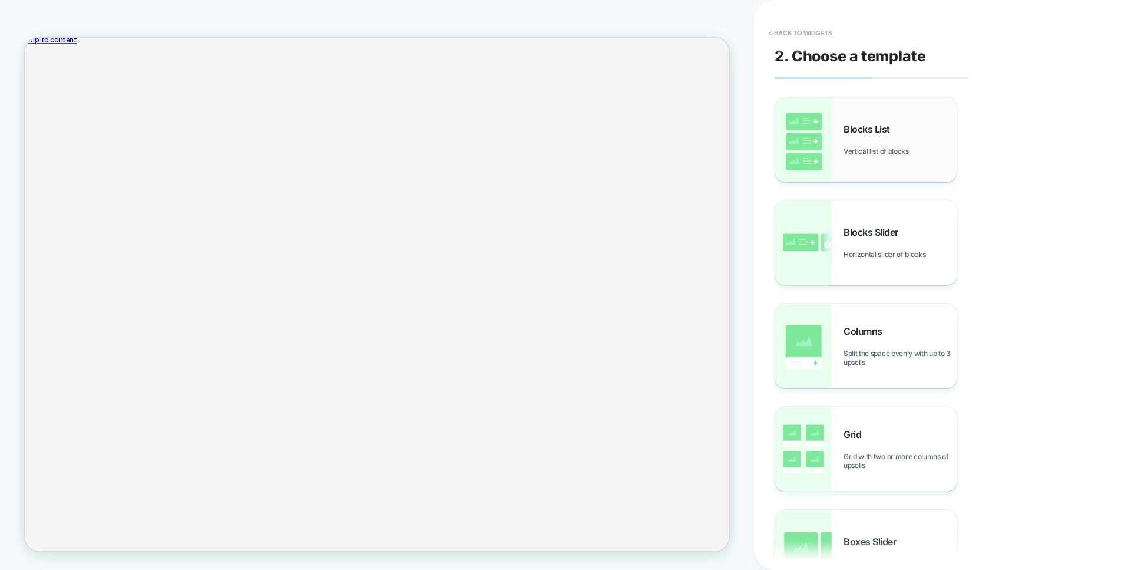
scroll to position [78, 0]
click at [886, 133] on span "Blocks List" at bounding box center [869, 129] width 52 height 12
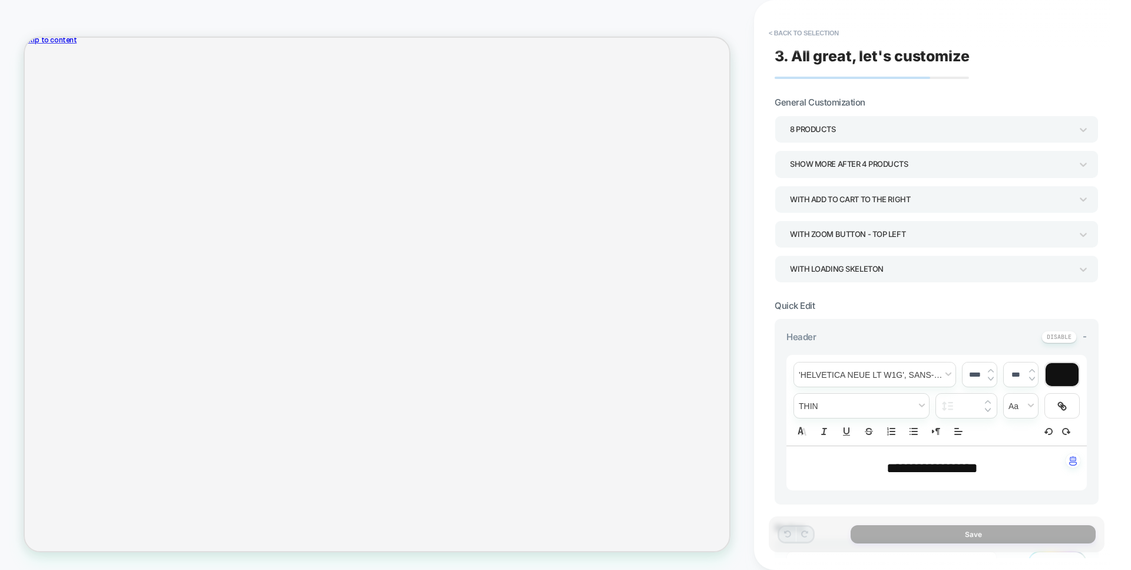
scroll to position [118, 0]
click at [859, 137] on div "8 Products" at bounding box center [931, 129] width 282 height 16
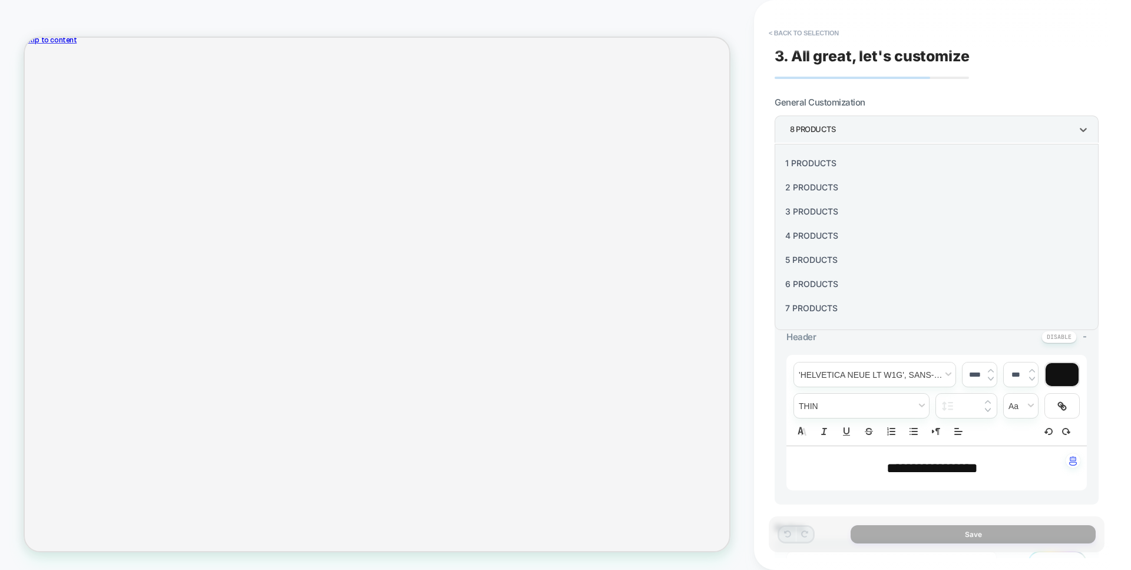
click at [815, 217] on div "3 Products" at bounding box center [936, 211] width 315 height 24
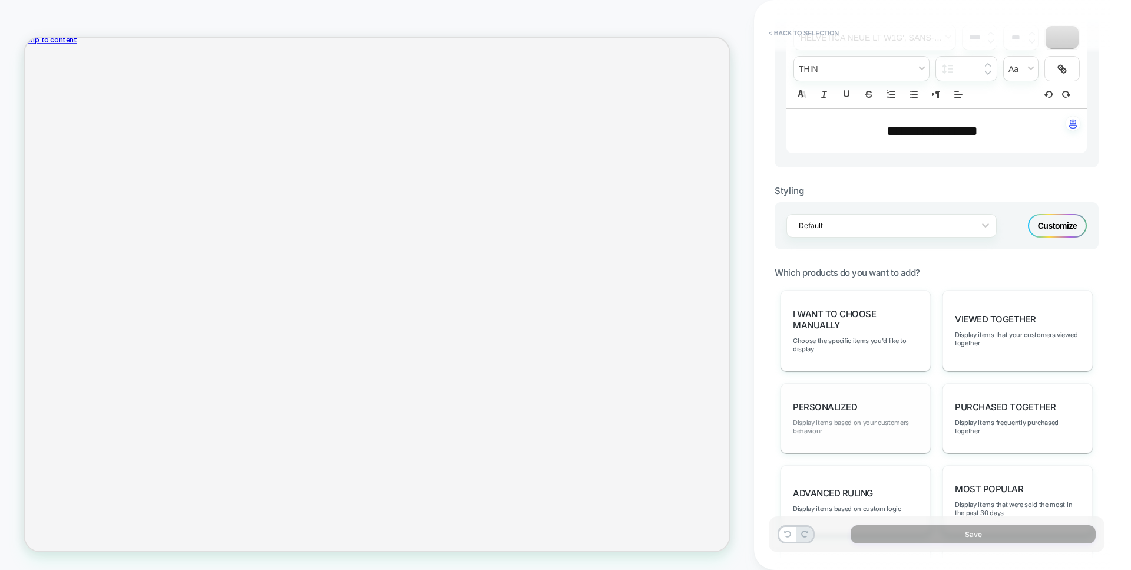
scroll to position [555, 0]
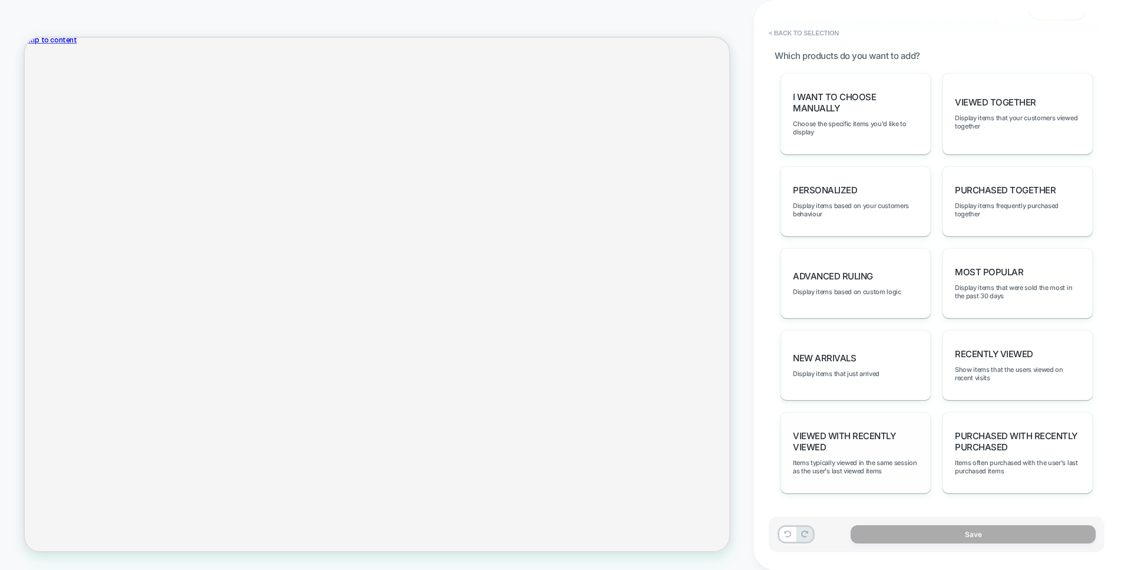
click at [868, 455] on div "Viewed with Recently Viewed Items typically viewed in the same session as the u…" at bounding box center [855, 452] width 150 height 81
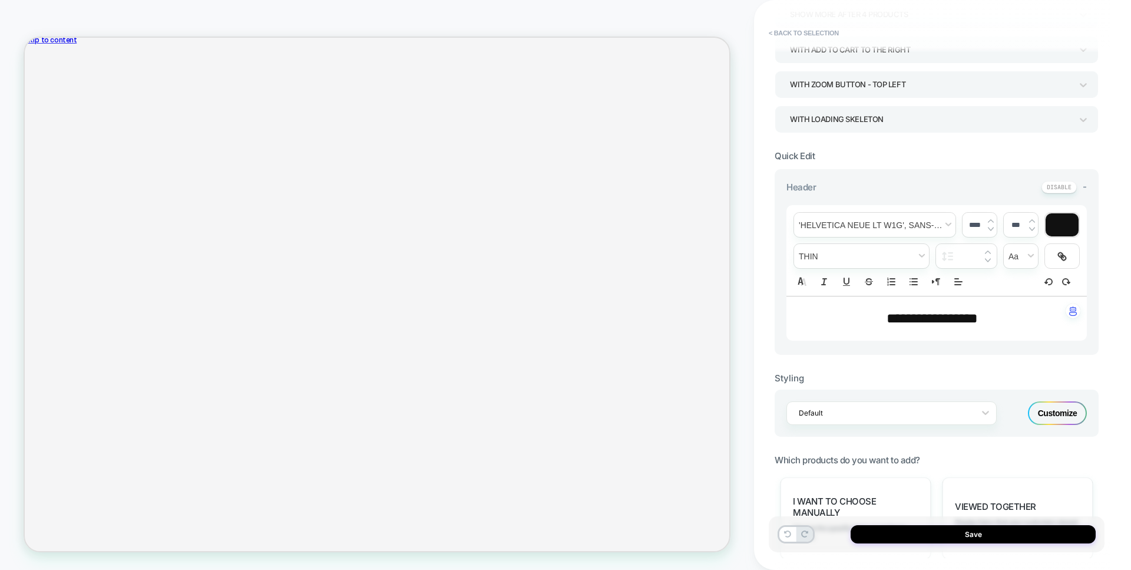
scroll to position [0, 0]
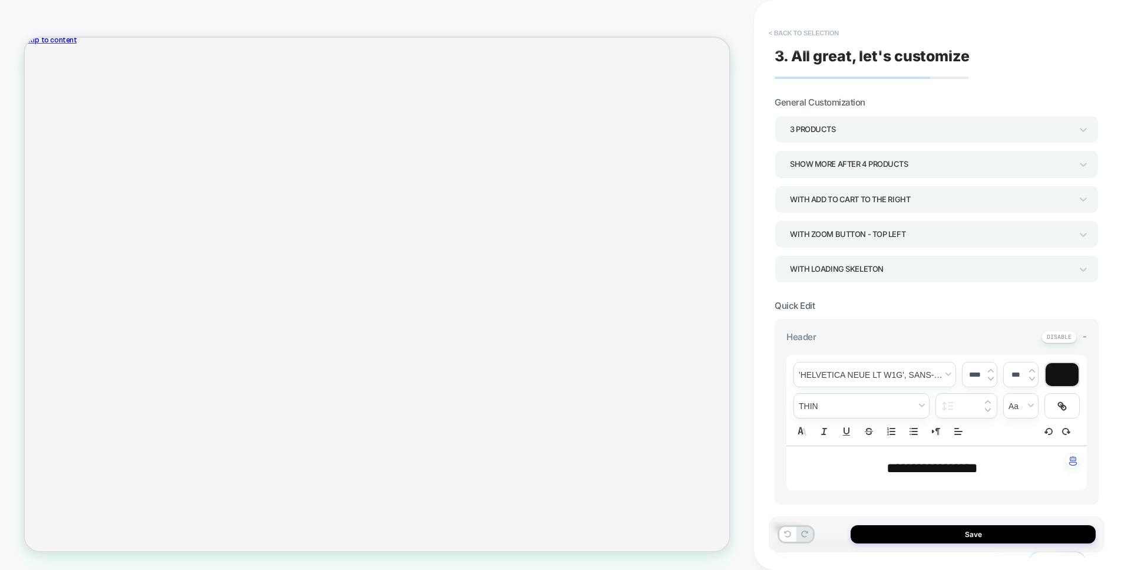
click at [768, 29] on button "< Back to selection" at bounding box center [804, 33] width 82 height 19
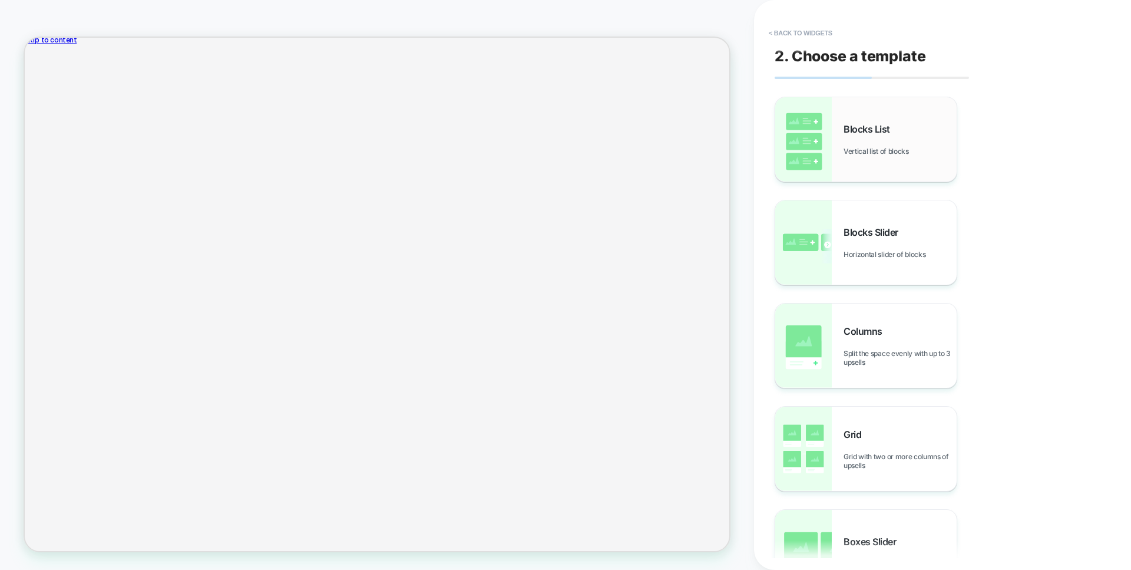
scroll to position [78, 0]
click at [874, 156] on span "Vertical list of blocks" at bounding box center [878, 151] width 71 height 9
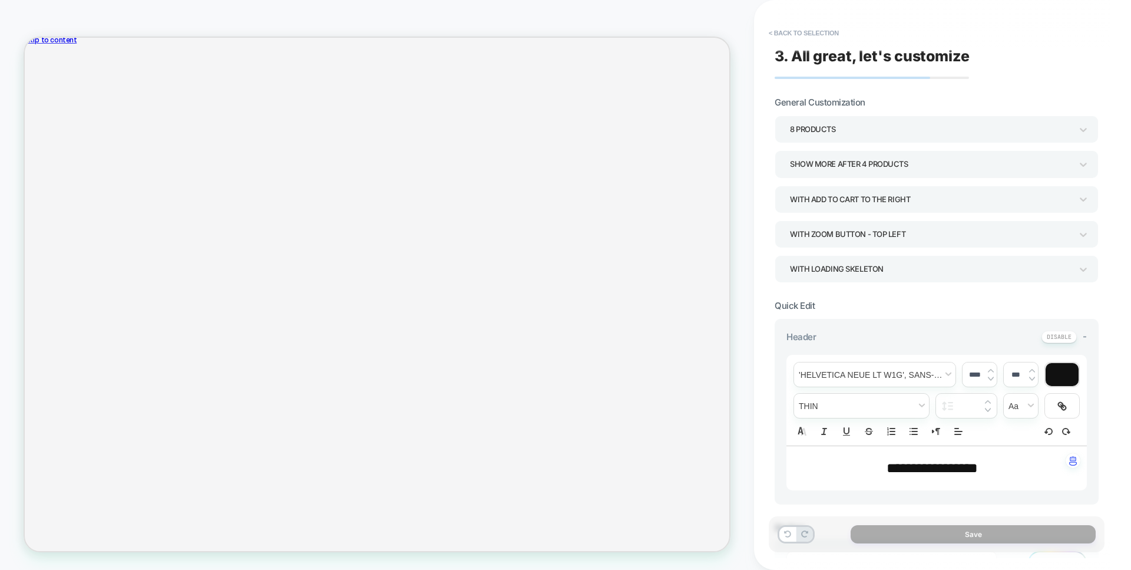
scroll to position [118, 0]
click at [940, 131] on div "8 Products" at bounding box center [931, 129] width 282 height 16
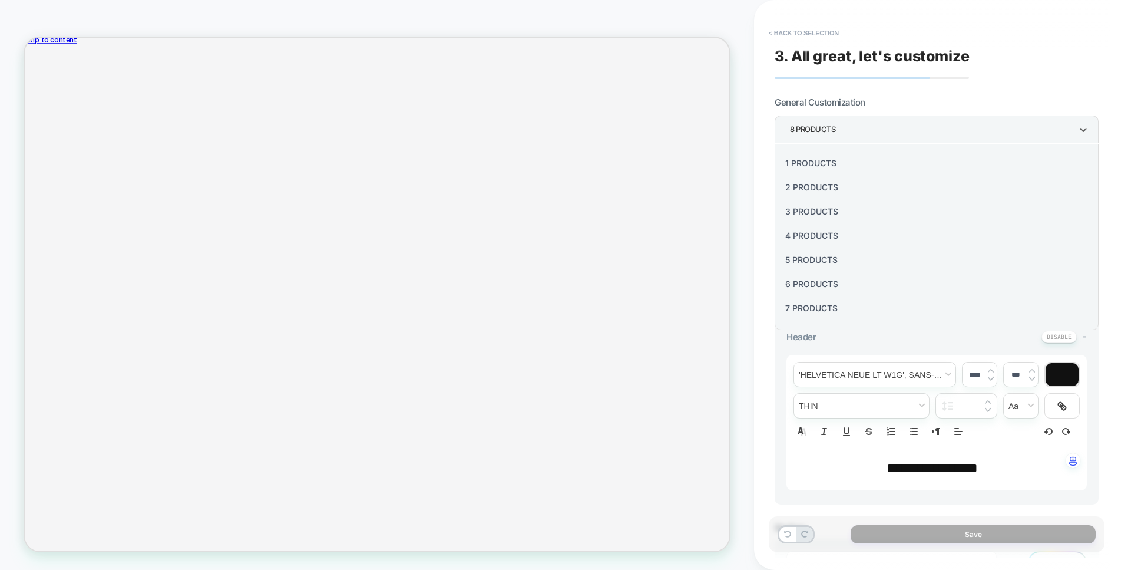
click at [844, 211] on div "3 Products" at bounding box center [936, 211] width 315 height 24
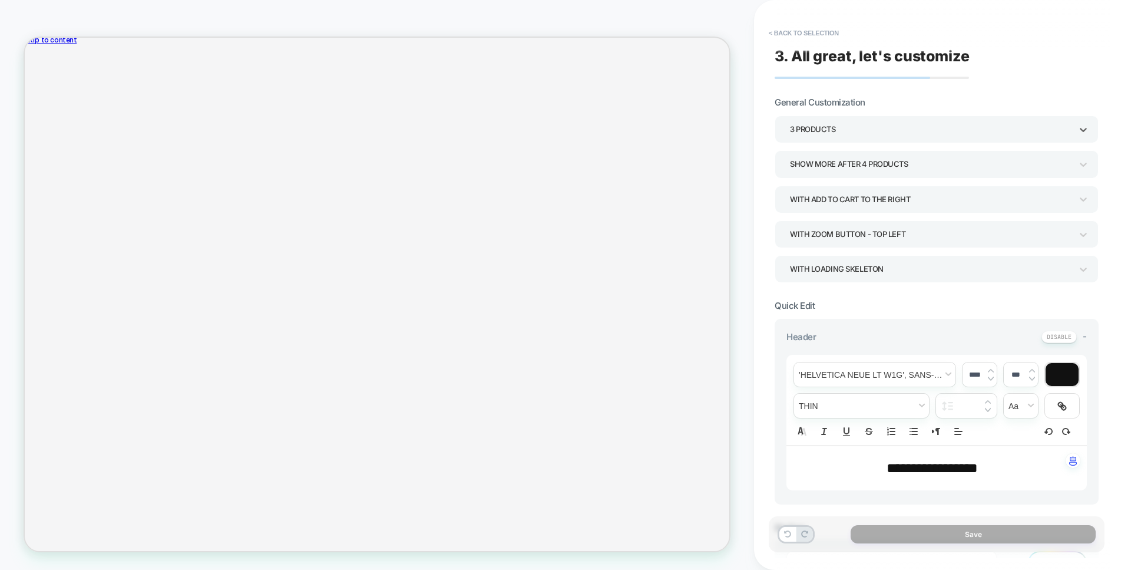
scroll to position [118, 0]
click at [862, 163] on div "Show more after 4 Products" at bounding box center [931, 164] width 282 height 16
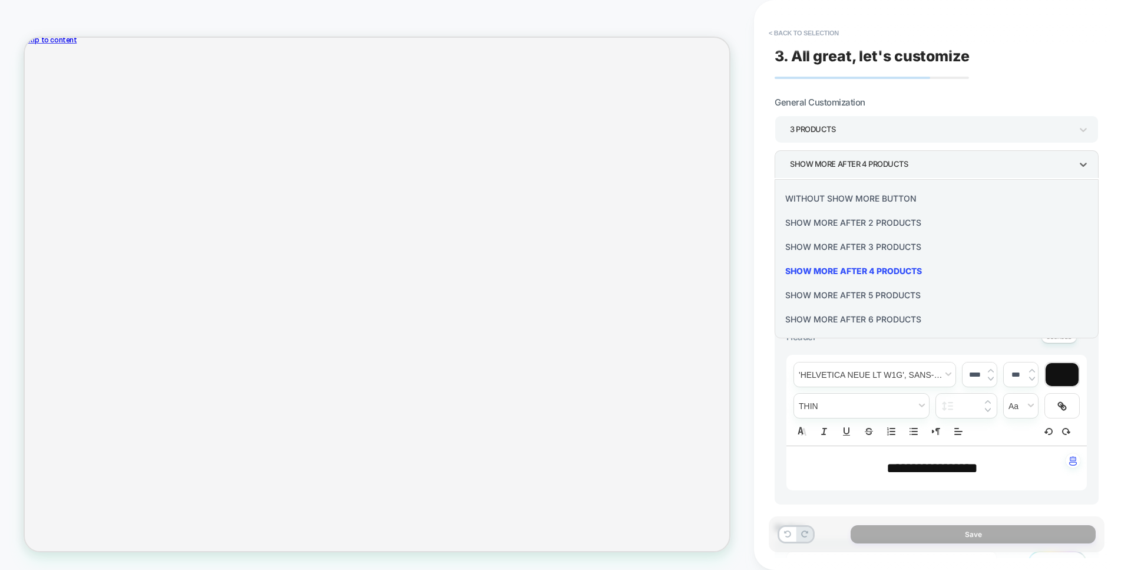
click at [867, 168] on div at bounding box center [565, 285] width 1131 height 570
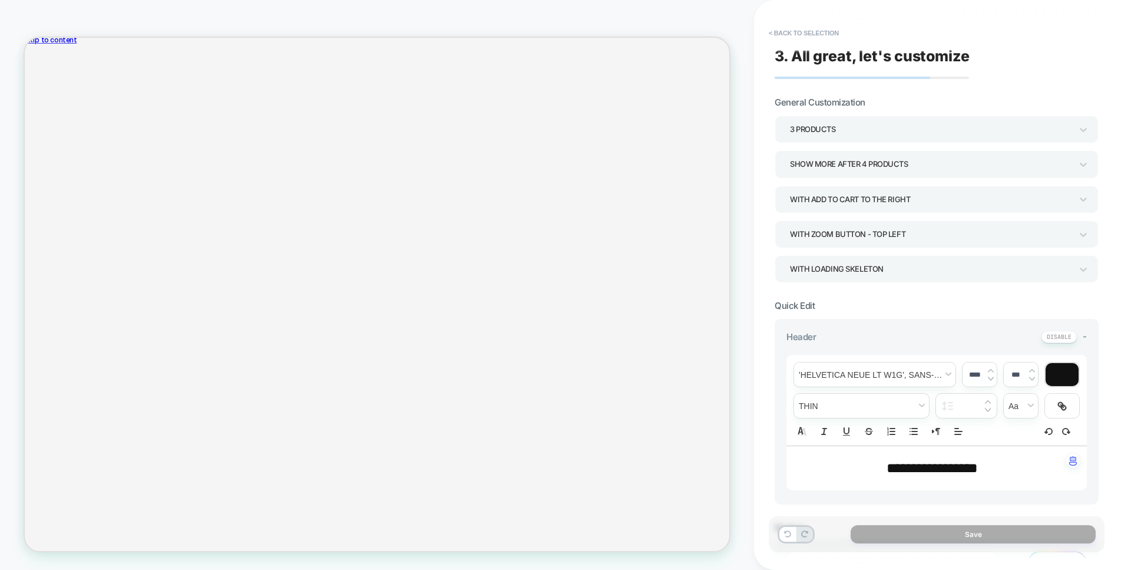
drag, startPoint x: 934, startPoint y: 556, endPoint x: 929, endPoint y: 541, distance: 15.9
click at [934, 553] on div "Save" at bounding box center [943, 540] width 336 height 48
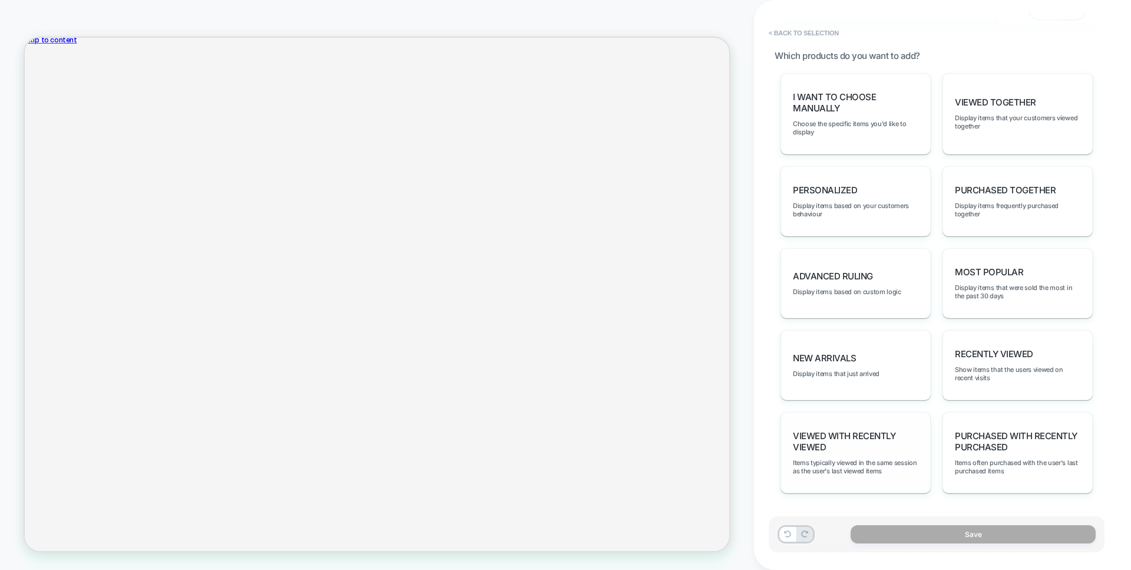
click at [852, 447] on span "Viewed with Recently Viewed" at bounding box center [855, 441] width 125 height 22
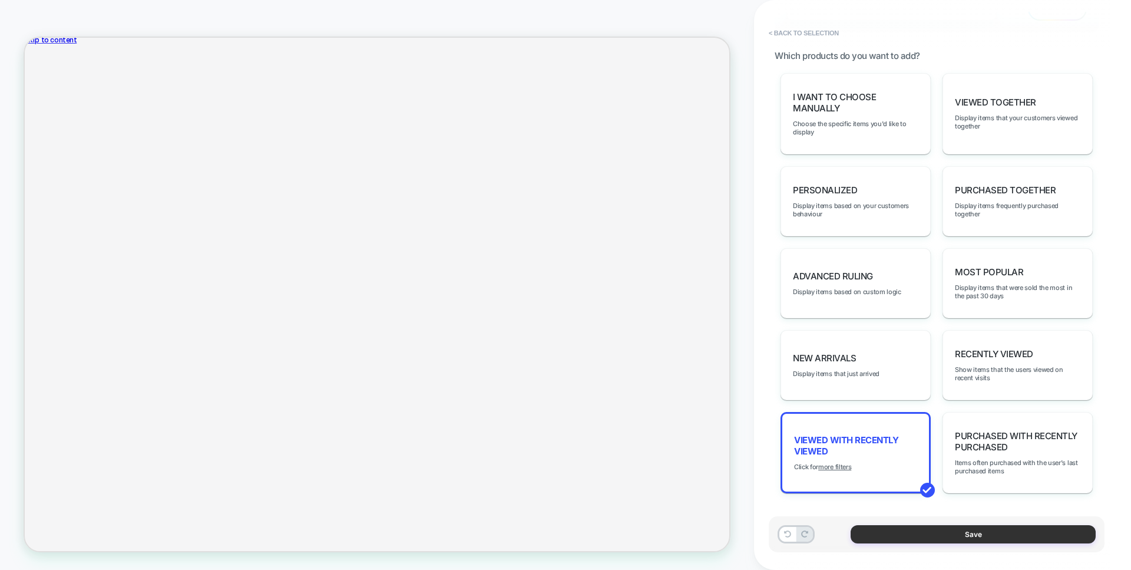
click at [898, 530] on button "Save" at bounding box center [973, 534] width 245 height 18
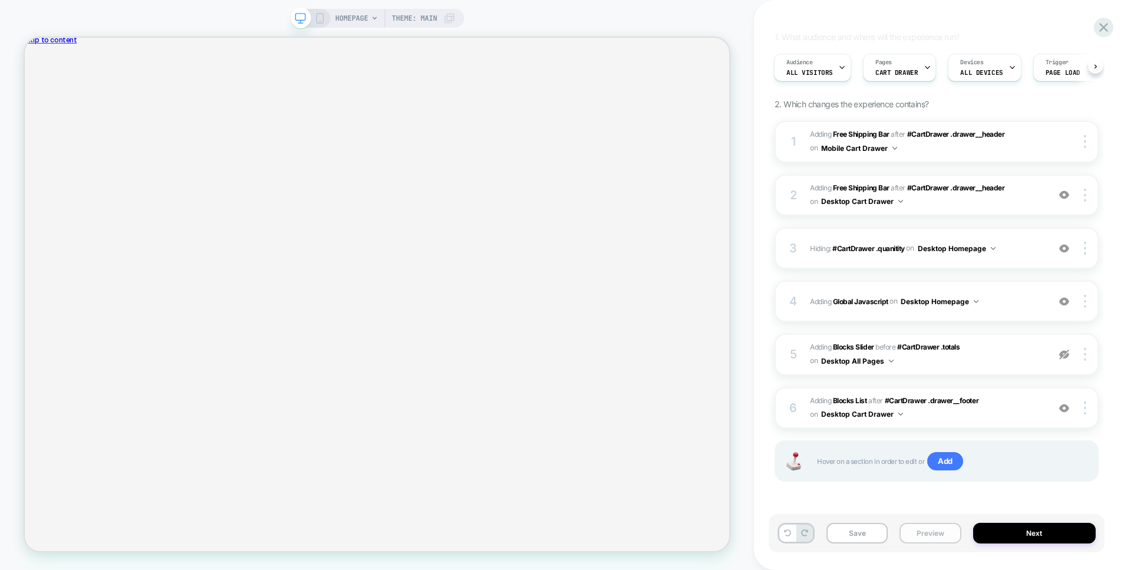
click at [958, 532] on button "Preview" at bounding box center [929, 532] width 61 height 21
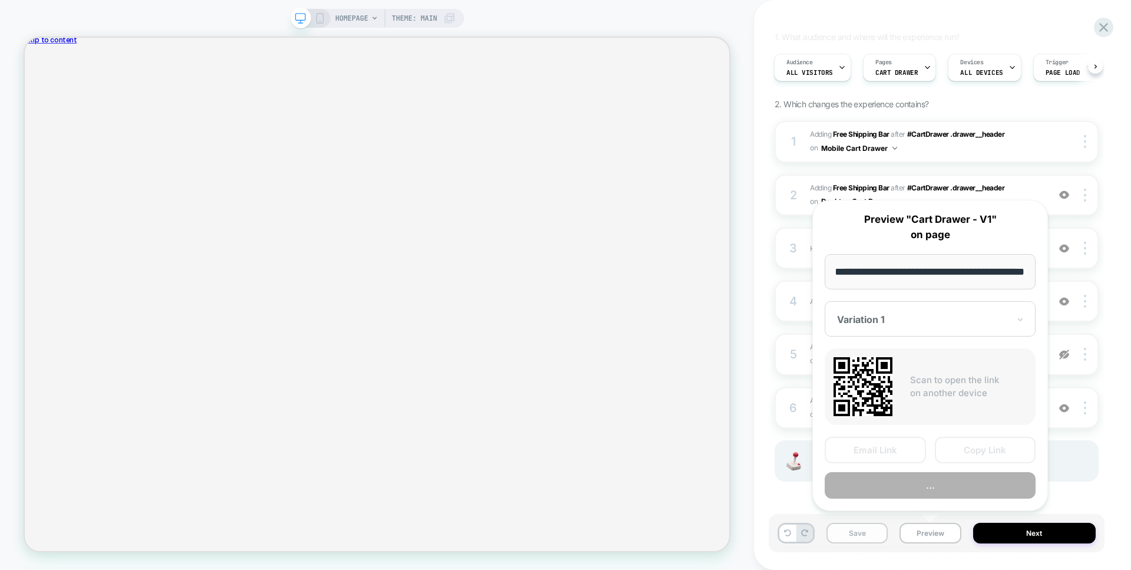
click at [881, 534] on button "Save" at bounding box center [856, 532] width 61 height 21
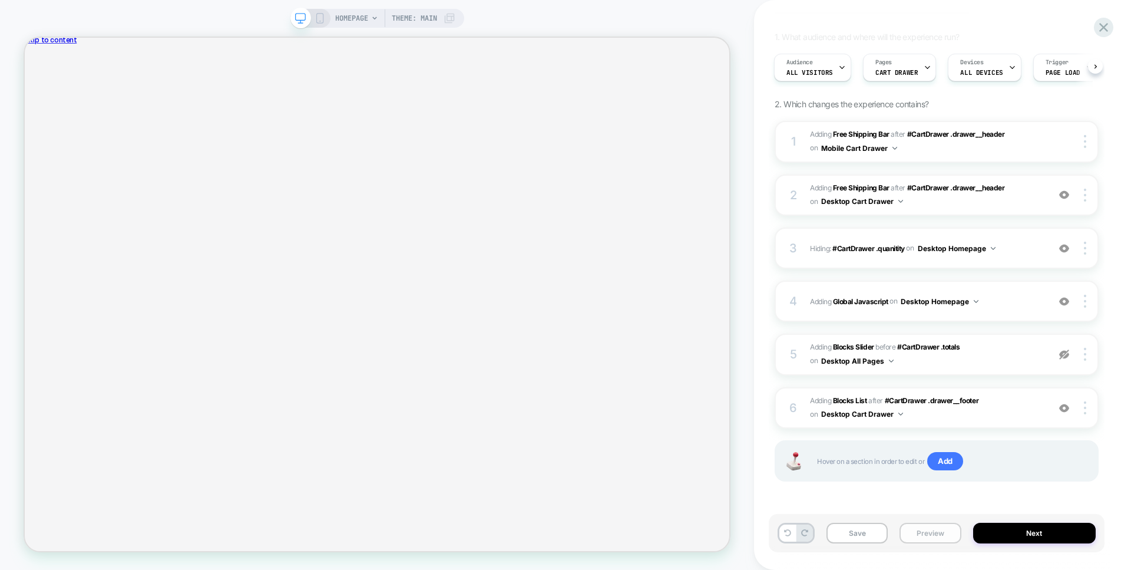
click at [909, 530] on button "Preview" at bounding box center [929, 532] width 61 height 21
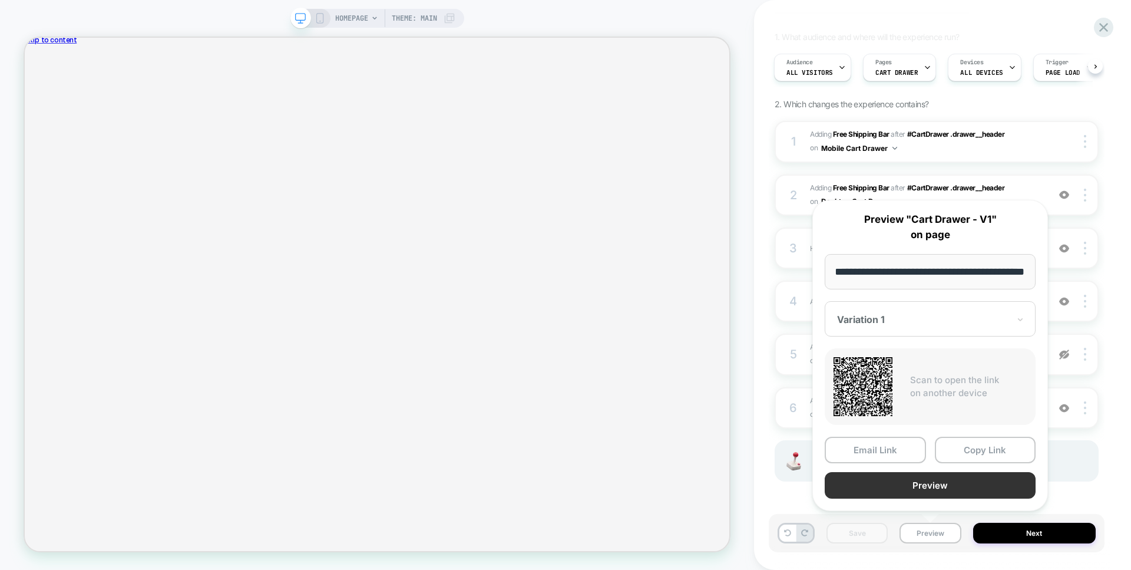
click at [889, 488] on button "Preview" at bounding box center [930, 485] width 211 height 27
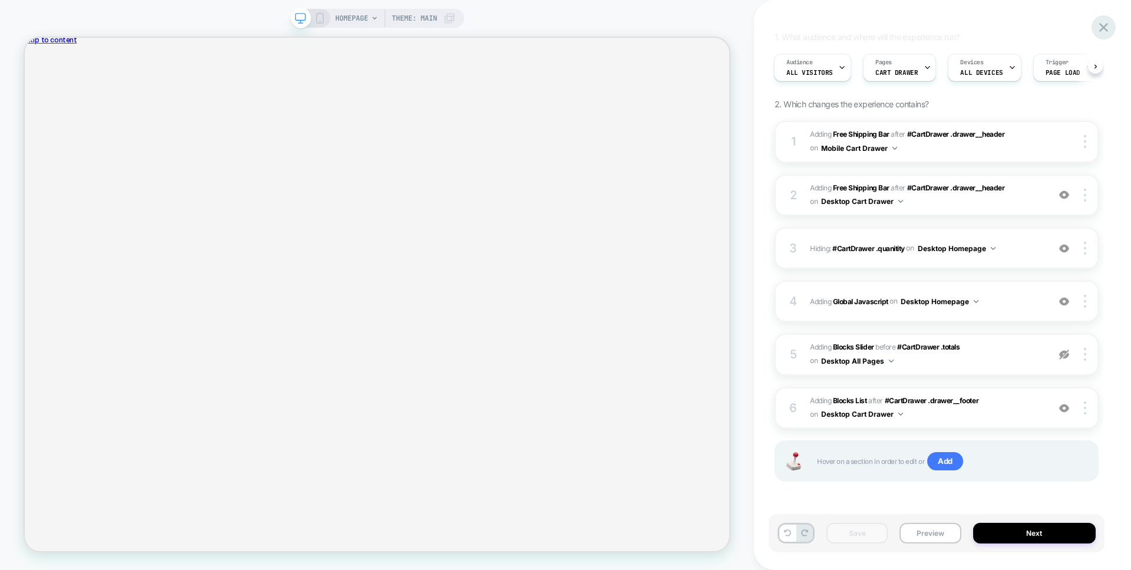
click at [1107, 29] on icon at bounding box center [1104, 27] width 16 height 16
